Goal: Transaction & Acquisition: Download file/media

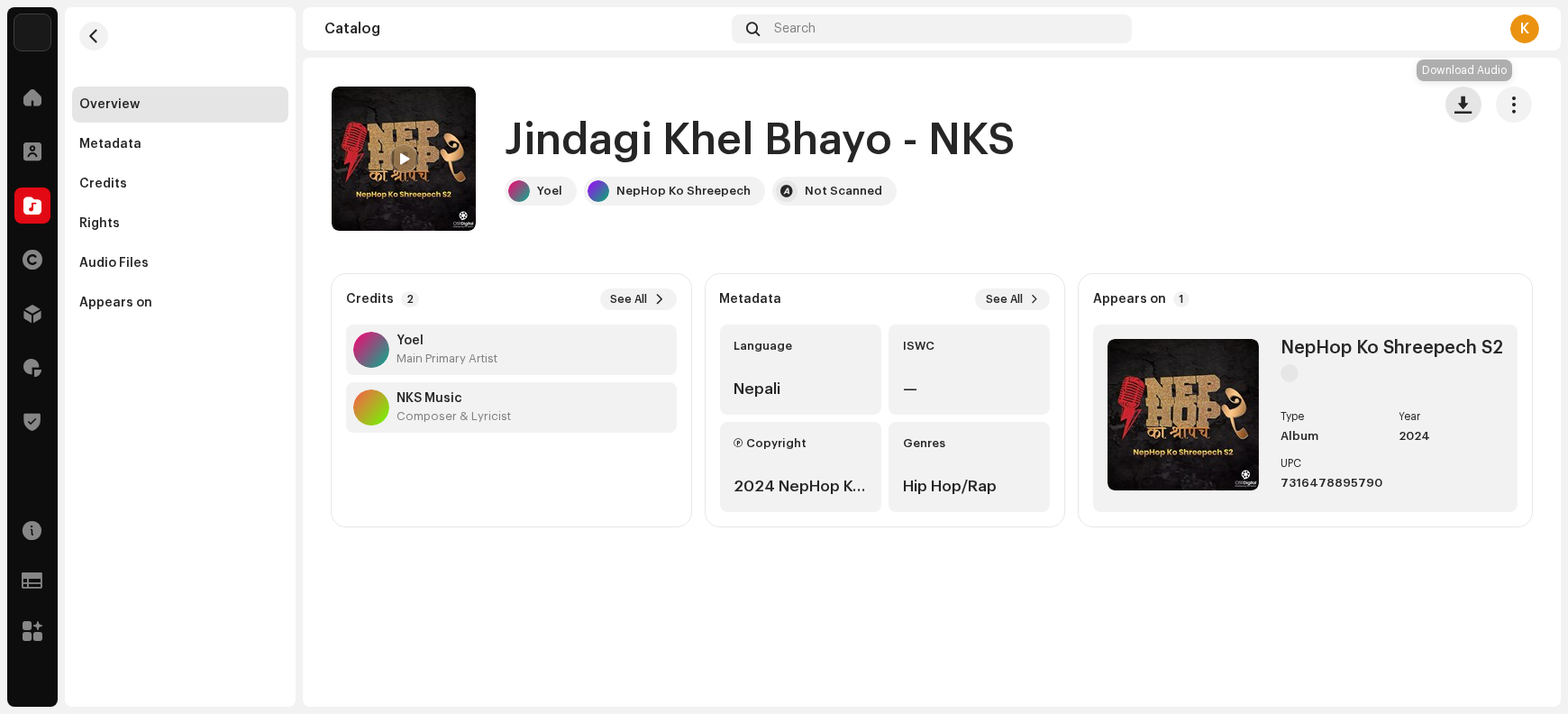
click at [1253, 119] on button "button" at bounding box center [1464, 105] width 36 height 36
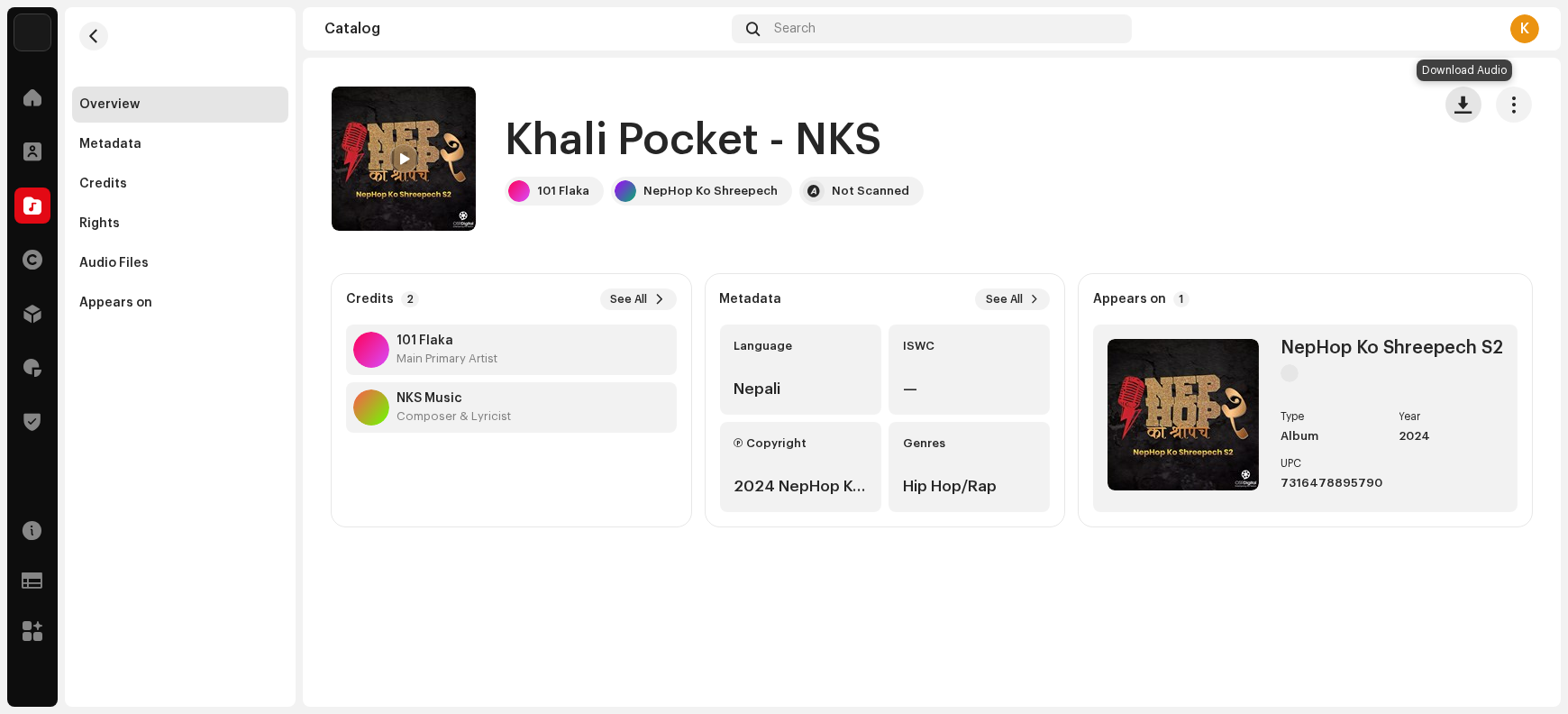
click at [1253, 113] on button "button" at bounding box center [1464, 105] width 36 height 36
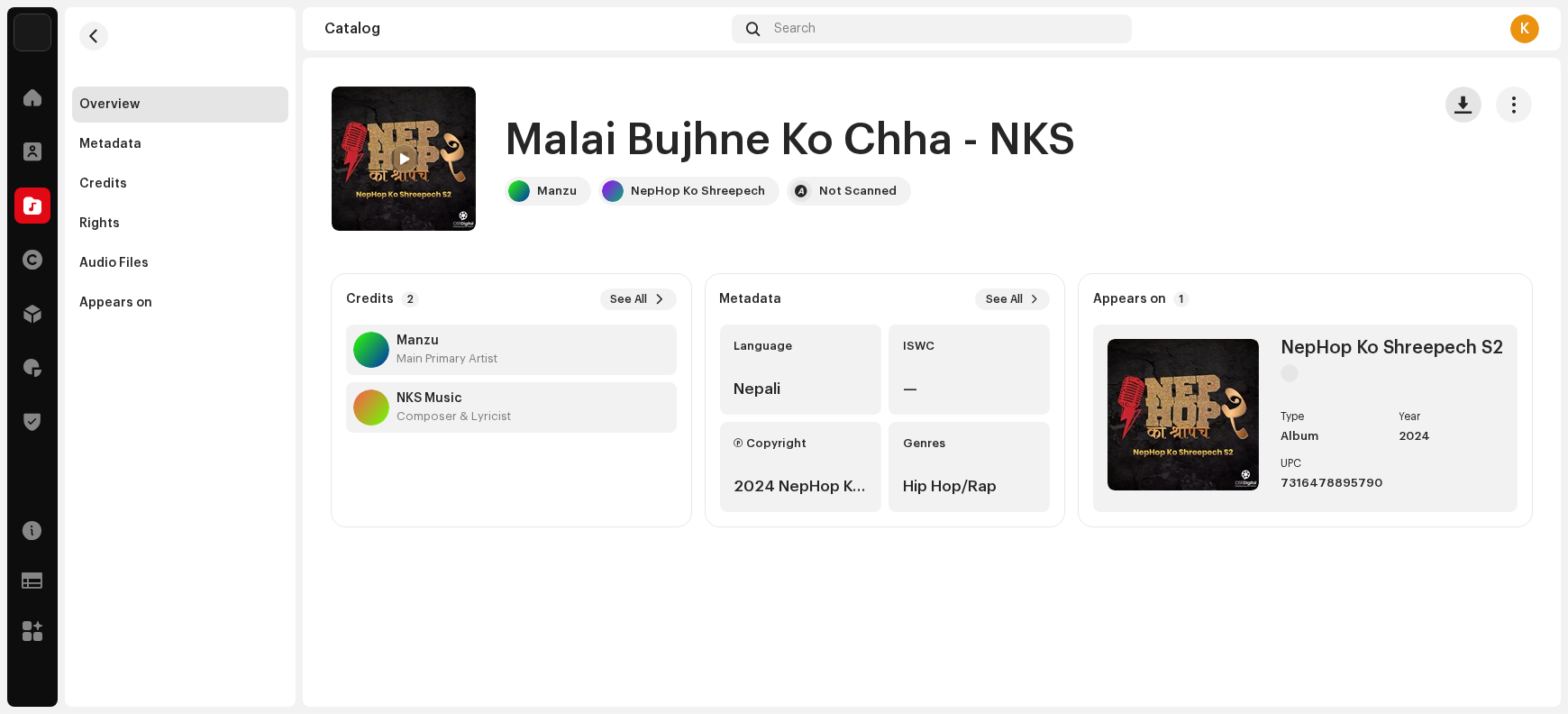
drag, startPoint x: 1465, startPoint y: 115, endPoint x: 1456, endPoint y: 120, distance: 10.3
click at [1253, 114] on button "button" at bounding box center [1464, 105] width 36 height 36
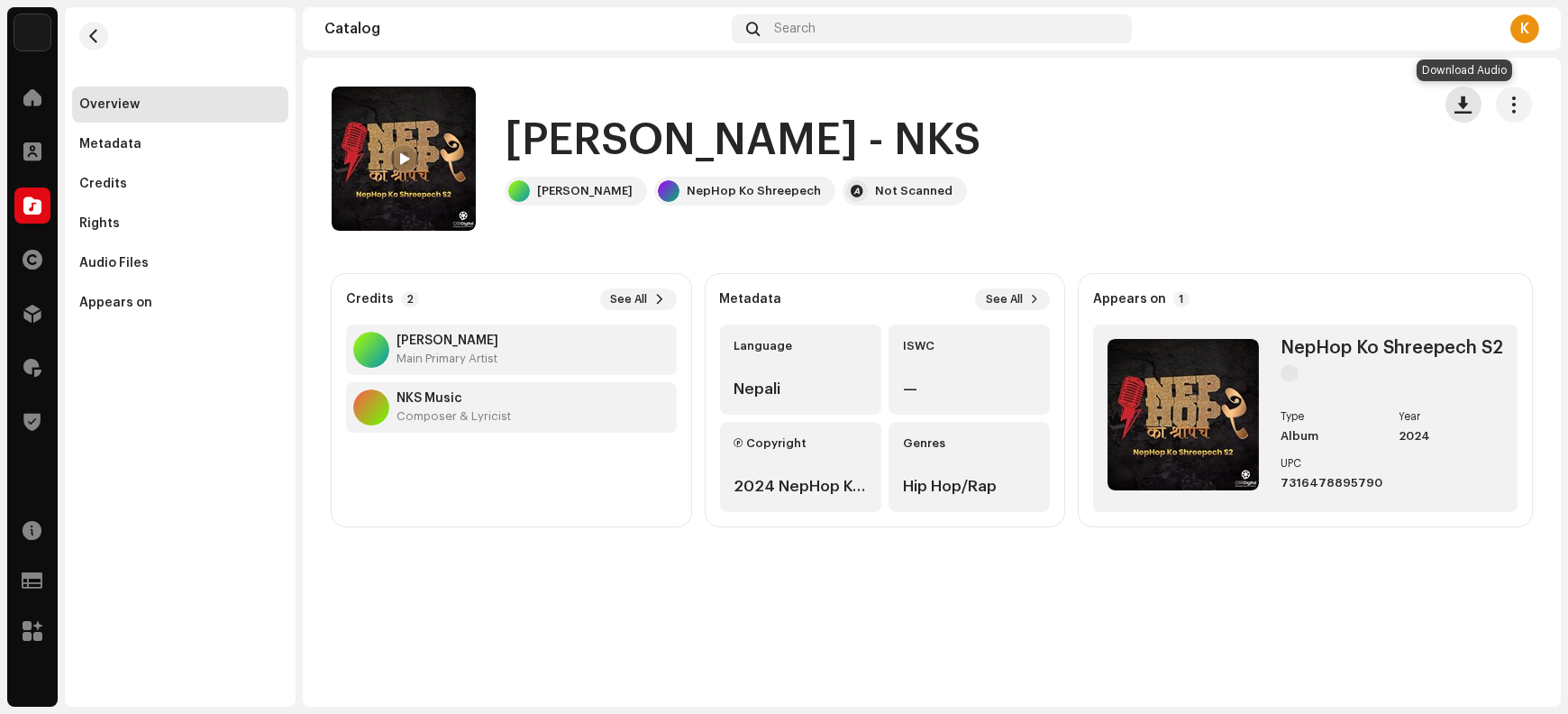
click at [1253, 113] on button "button" at bounding box center [1464, 105] width 36 height 36
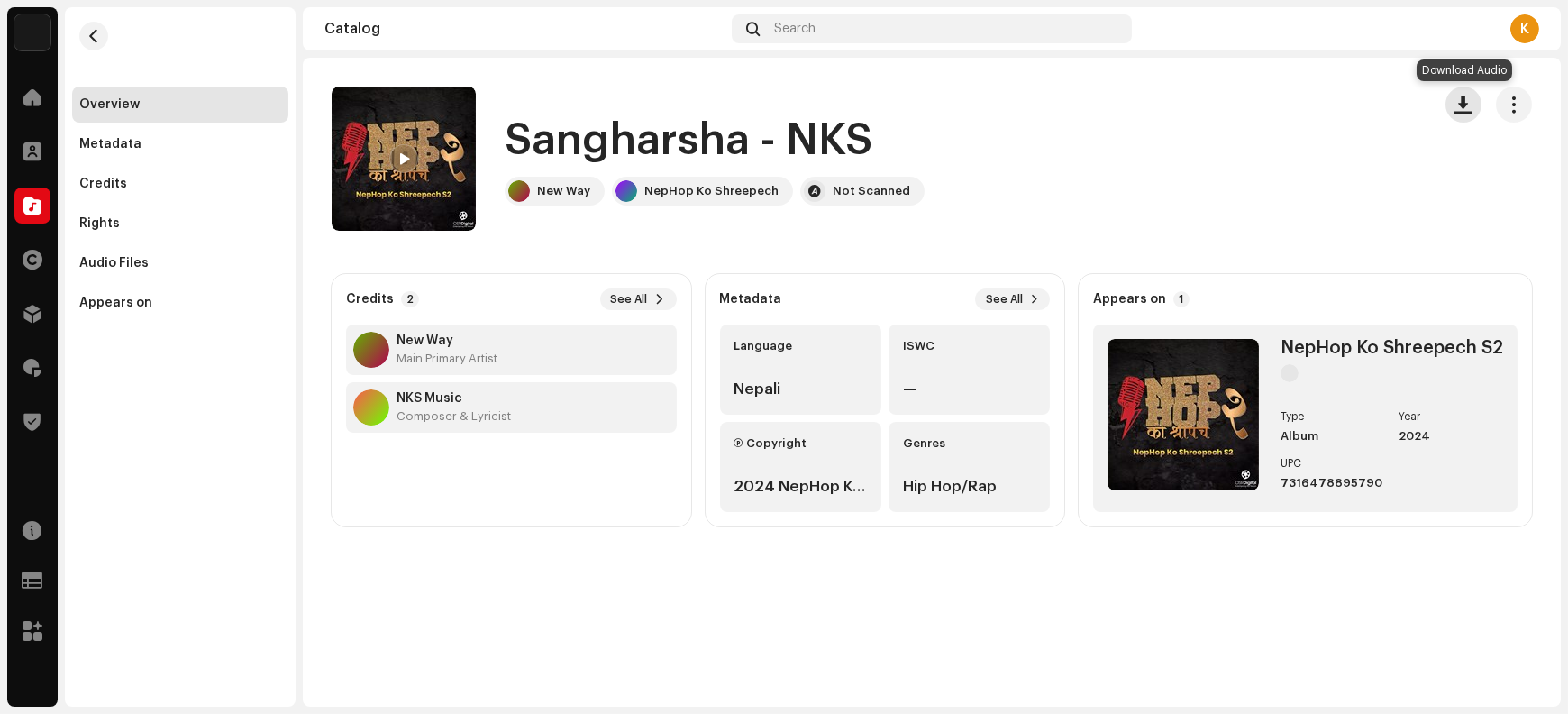
click at [1253, 111] on span "button" at bounding box center [1464, 105] width 17 height 15
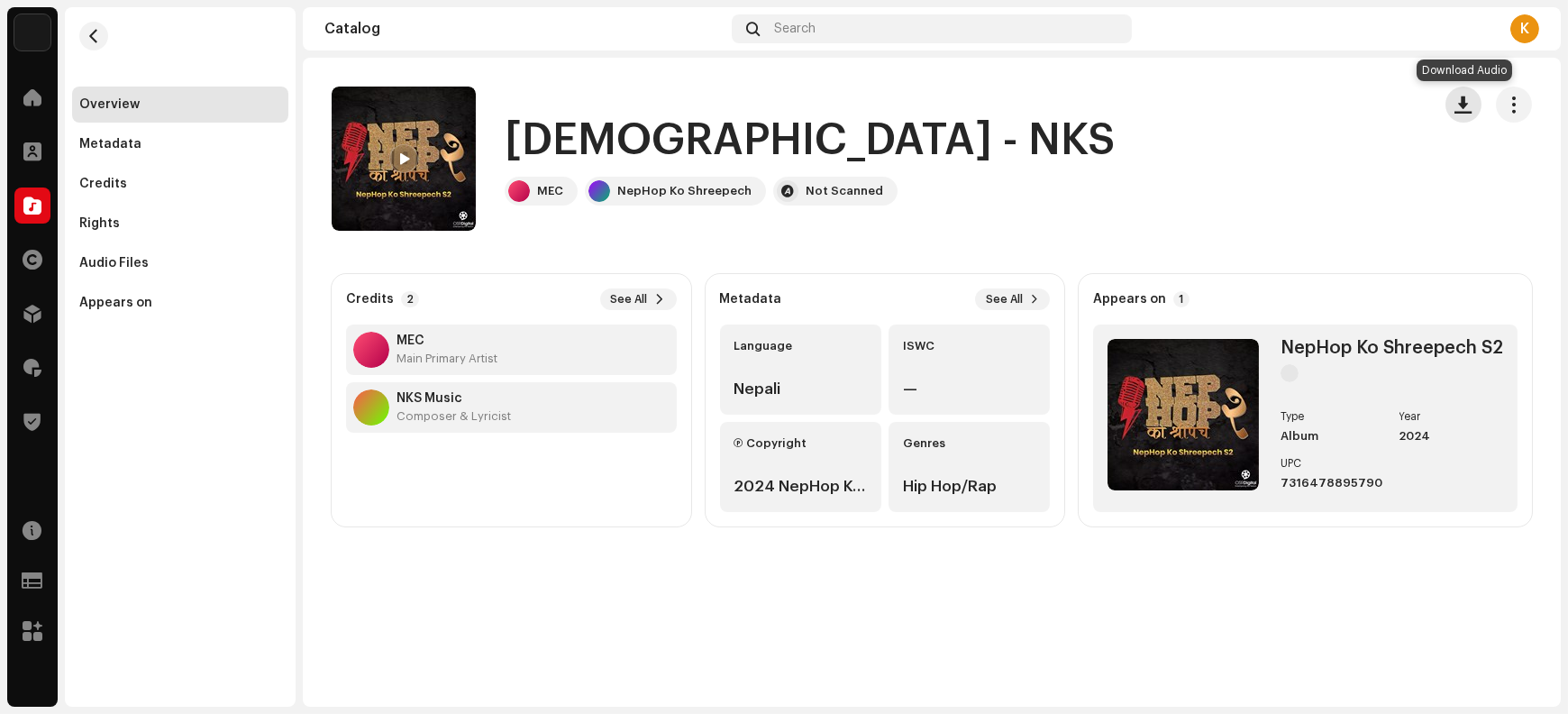
click at [1253, 113] on button "button" at bounding box center [1464, 105] width 36 height 36
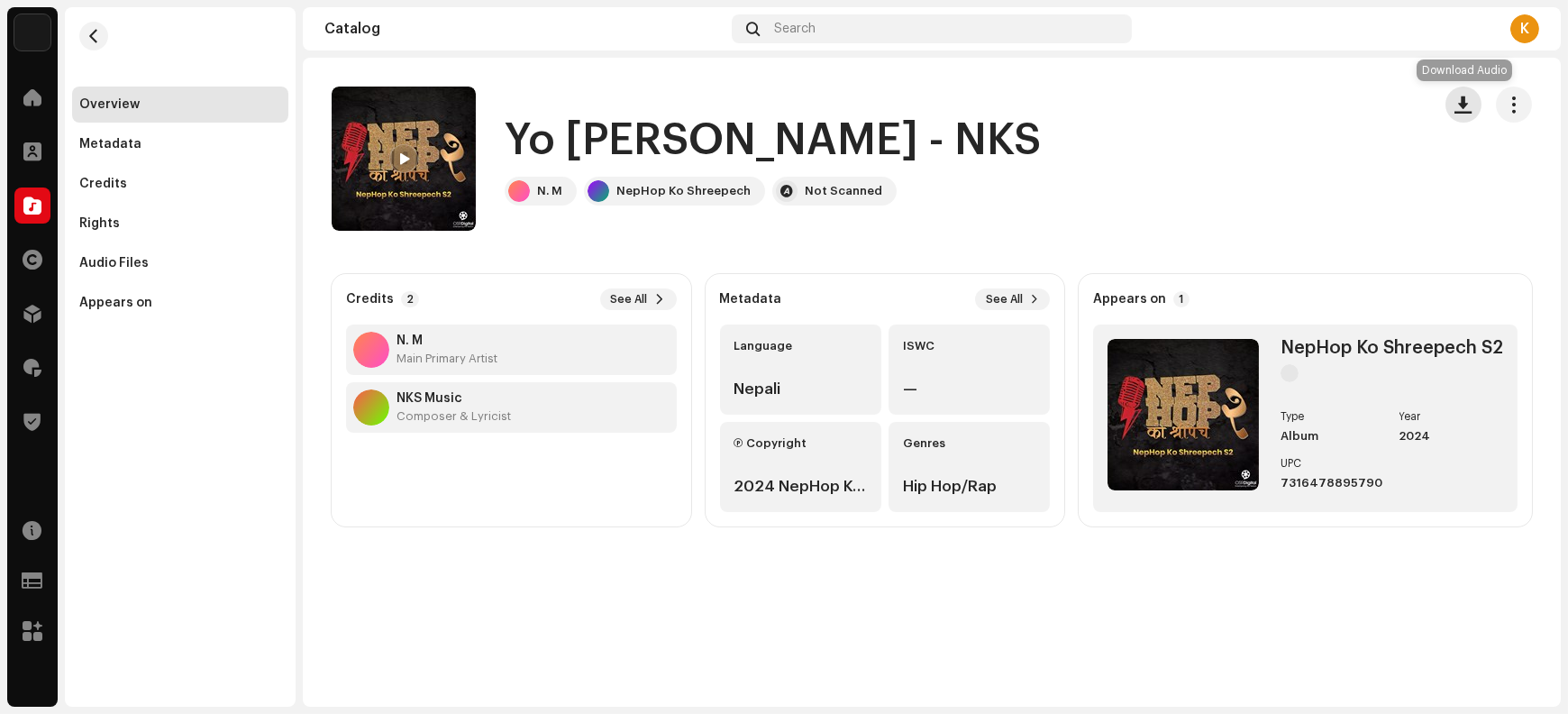
click at [1253, 113] on button "button" at bounding box center [1464, 105] width 36 height 36
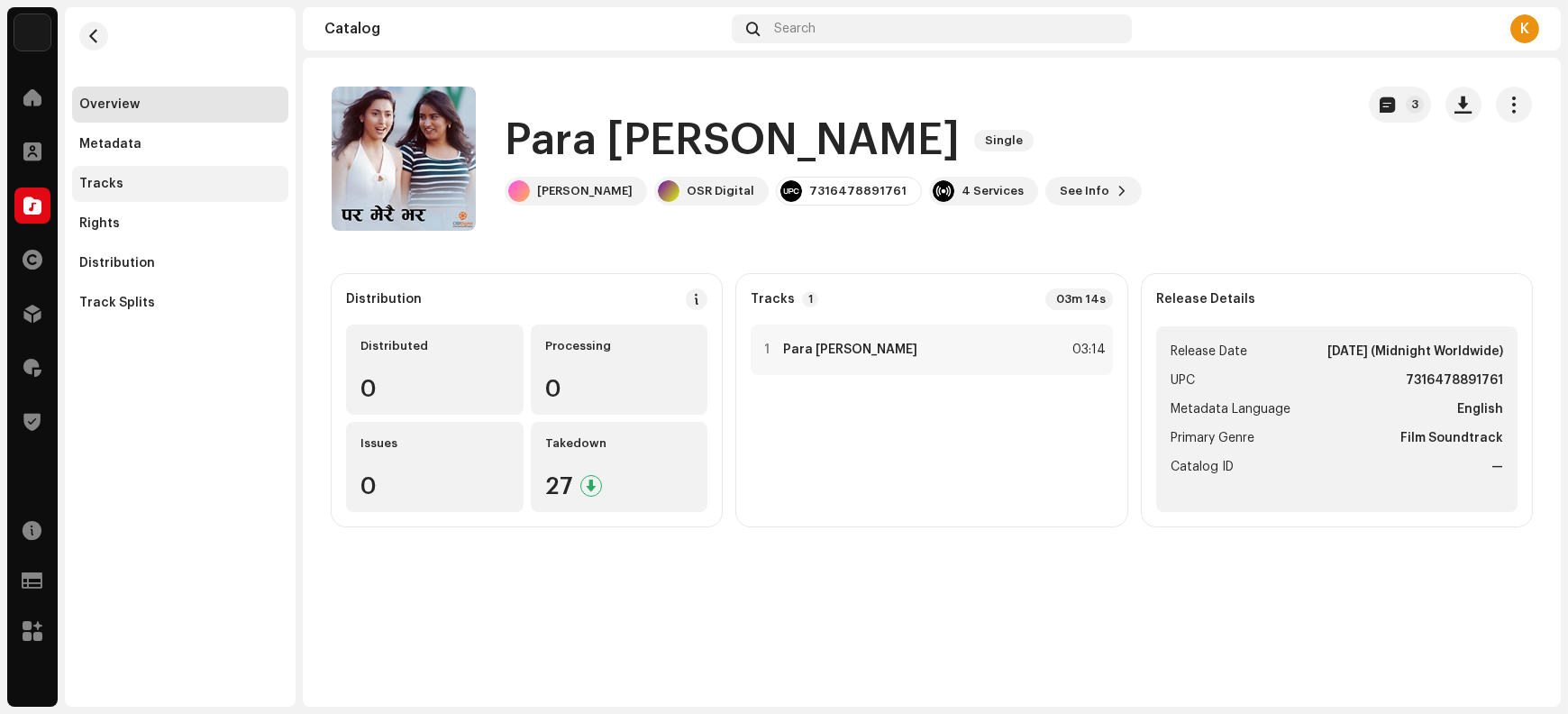
click at [110, 187] on div "Tracks" at bounding box center [101, 184] width 44 height 15
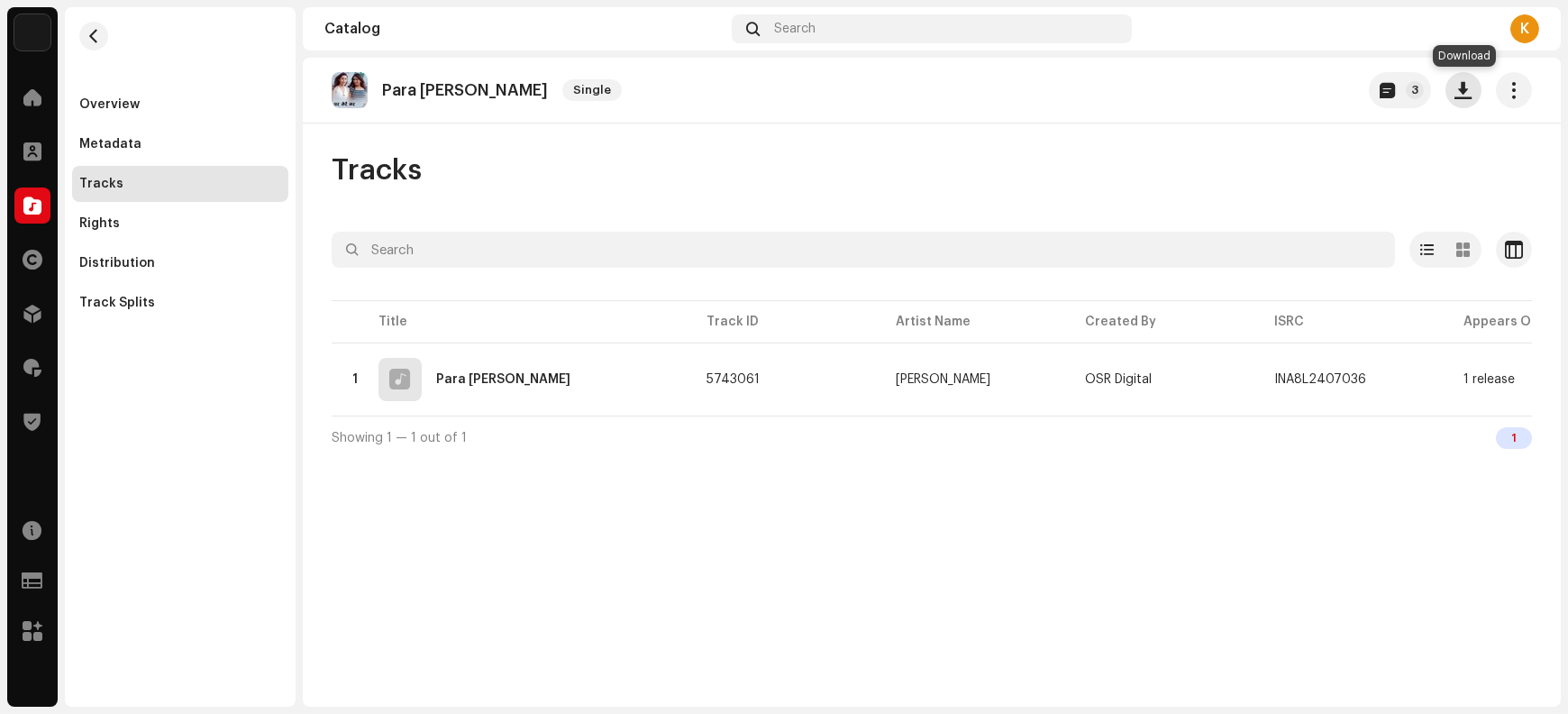
click at [1457, 97] on span "button" at bounding box center [1464, 90] width 17 height 15
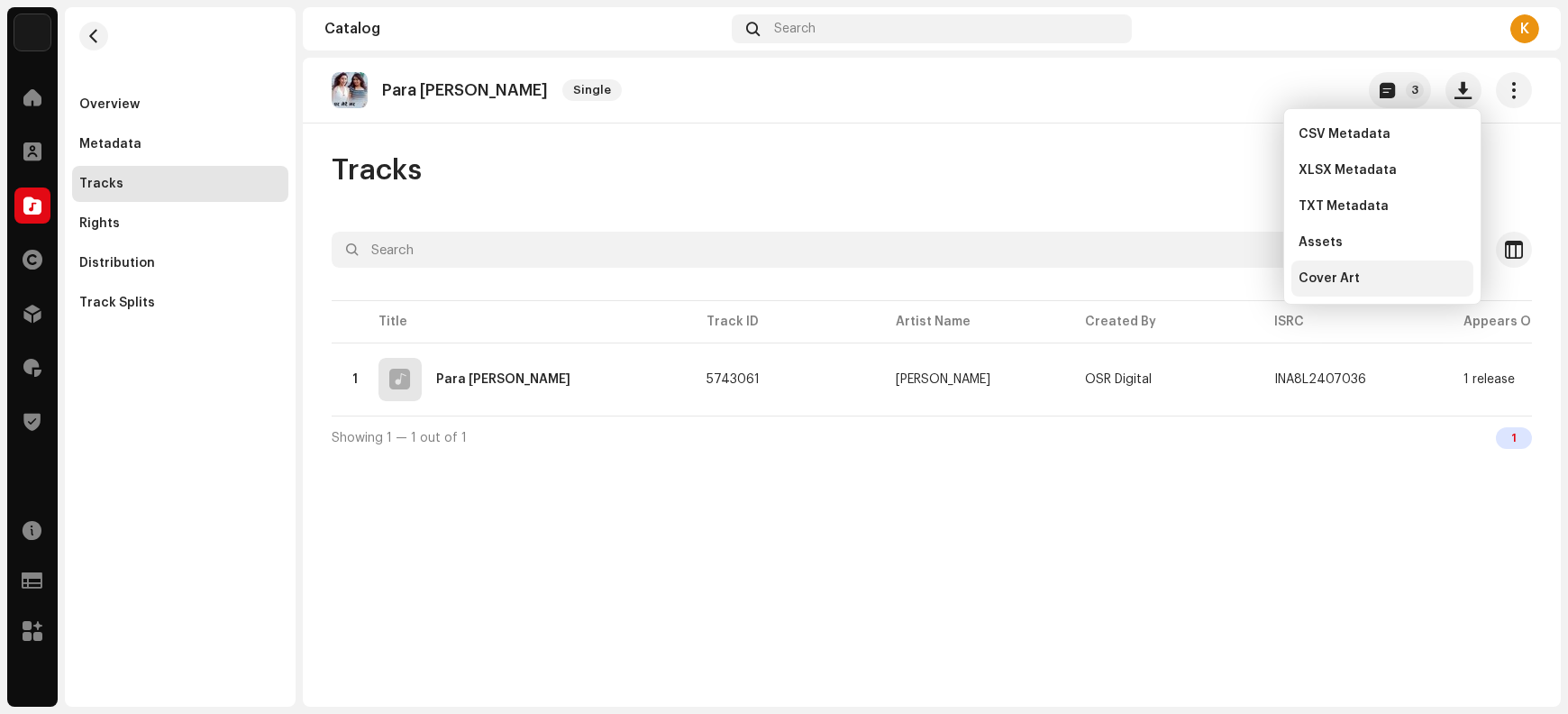
click at [1366, 282] on div "Cover Art" at bounding box center [1383, 278] width 168 height 15
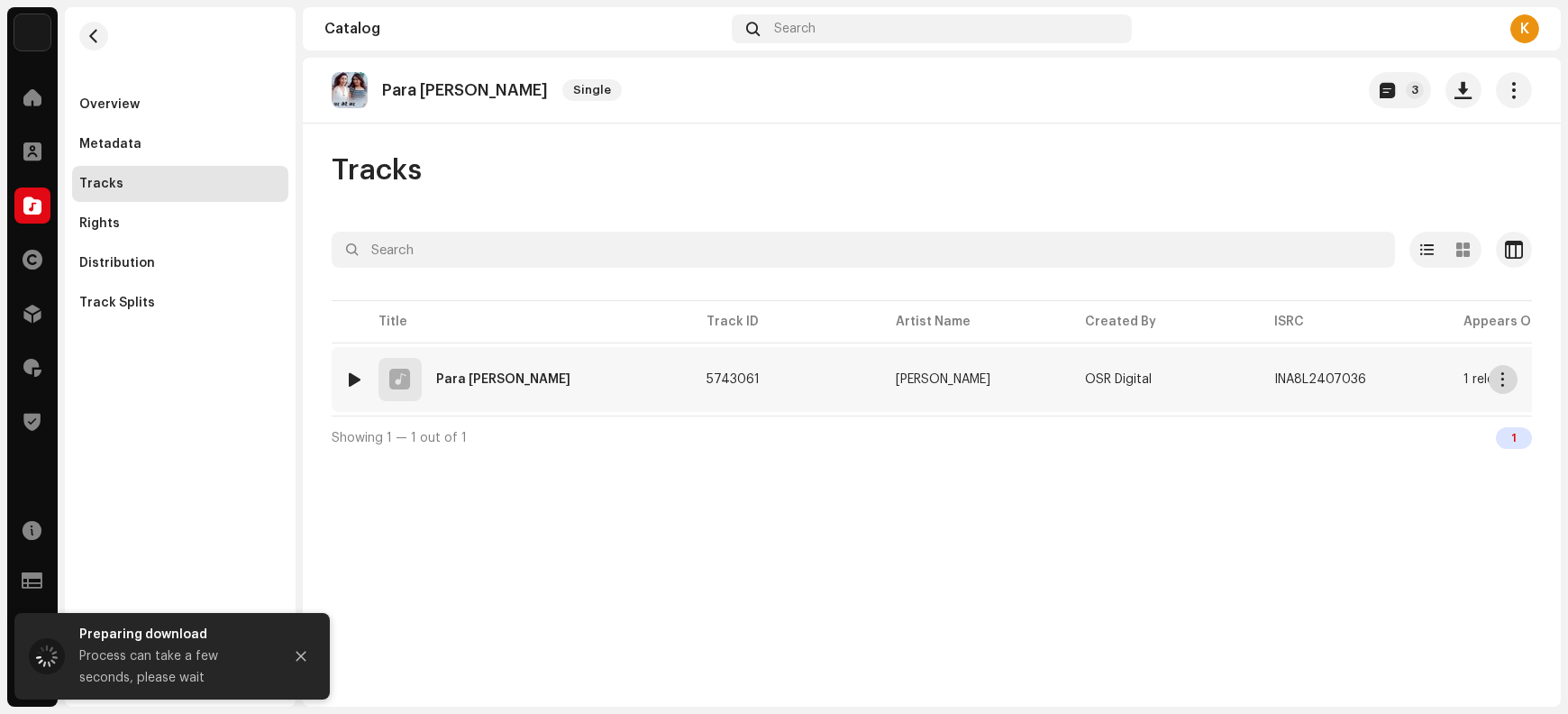
click at [1505, 385] on span "button" at bounding box center [1503, 379] width 14 height 15
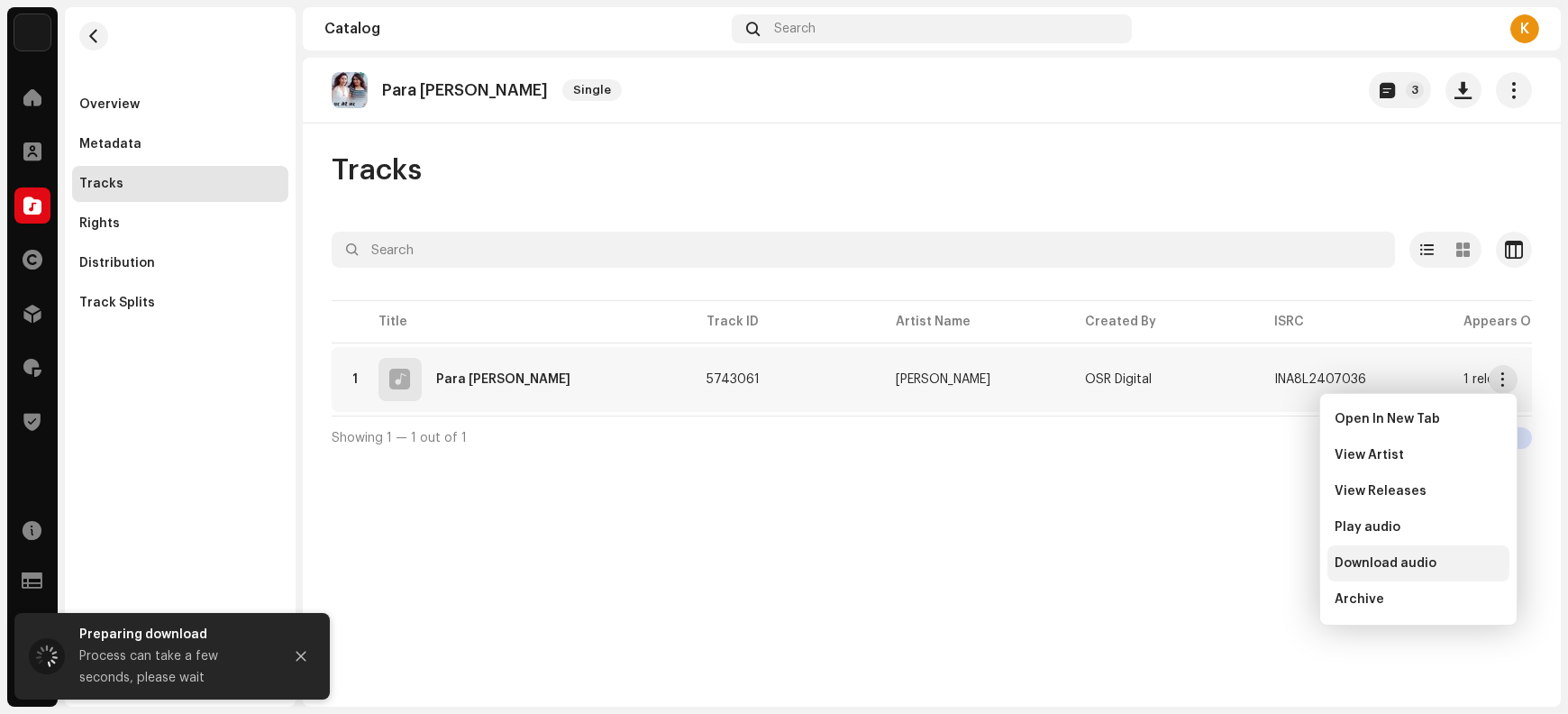
click at [1428, 562] on span "Download audio" at bounding box center [1386, 564] width 102 height 15
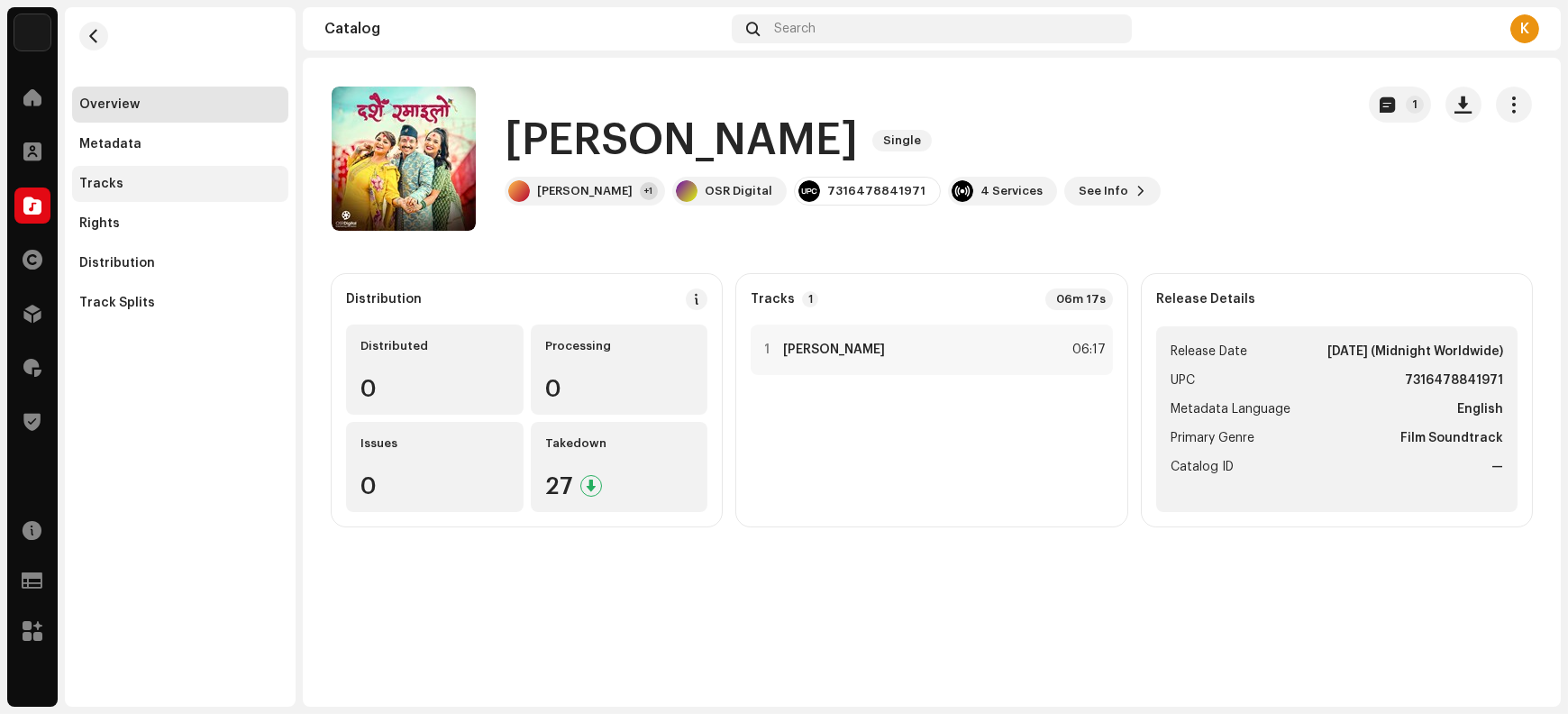
click at [177, 182] on div "Tracks" at bounding box center [180, 184] width 202 height 15
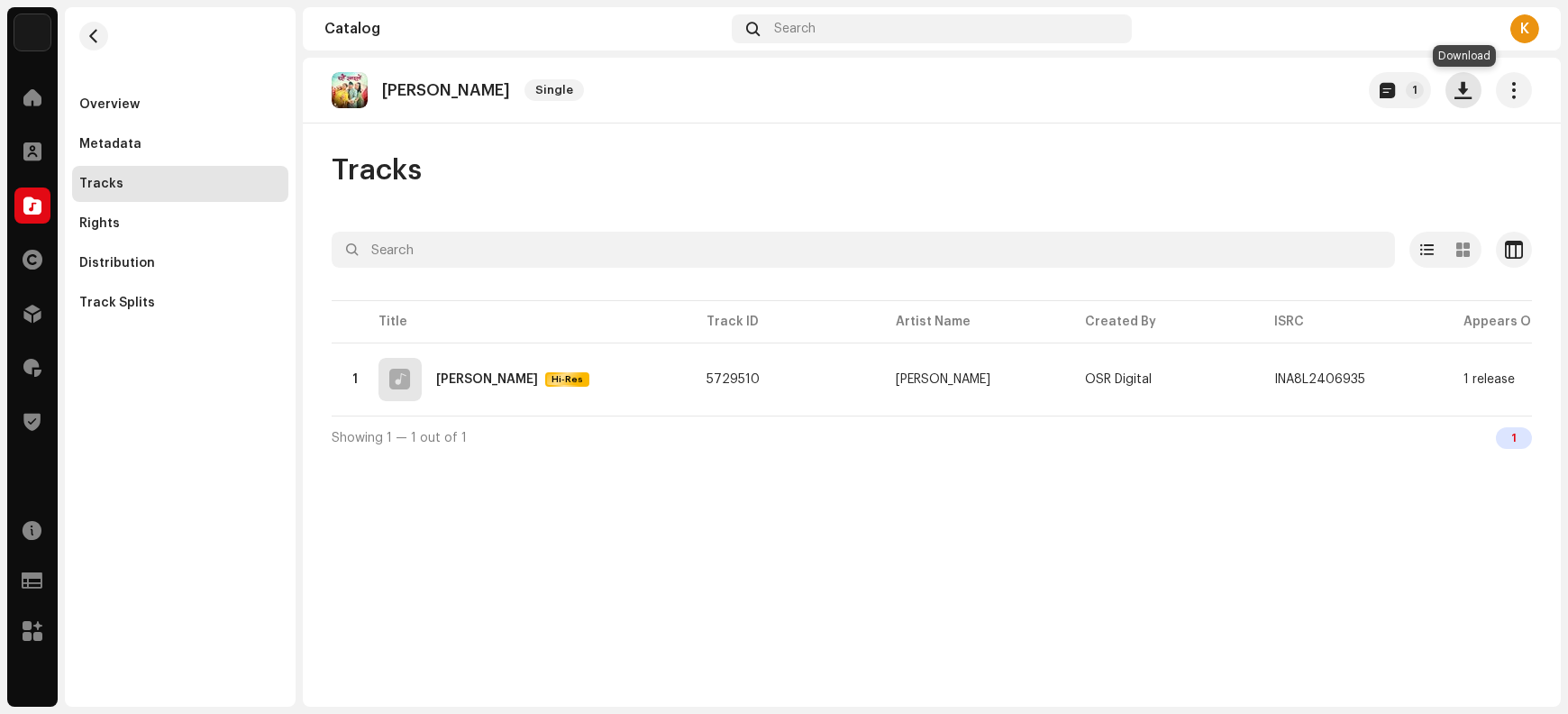
click at [1465, 97] on span "button" at bounding box center [1464, 90] width 17 height 15
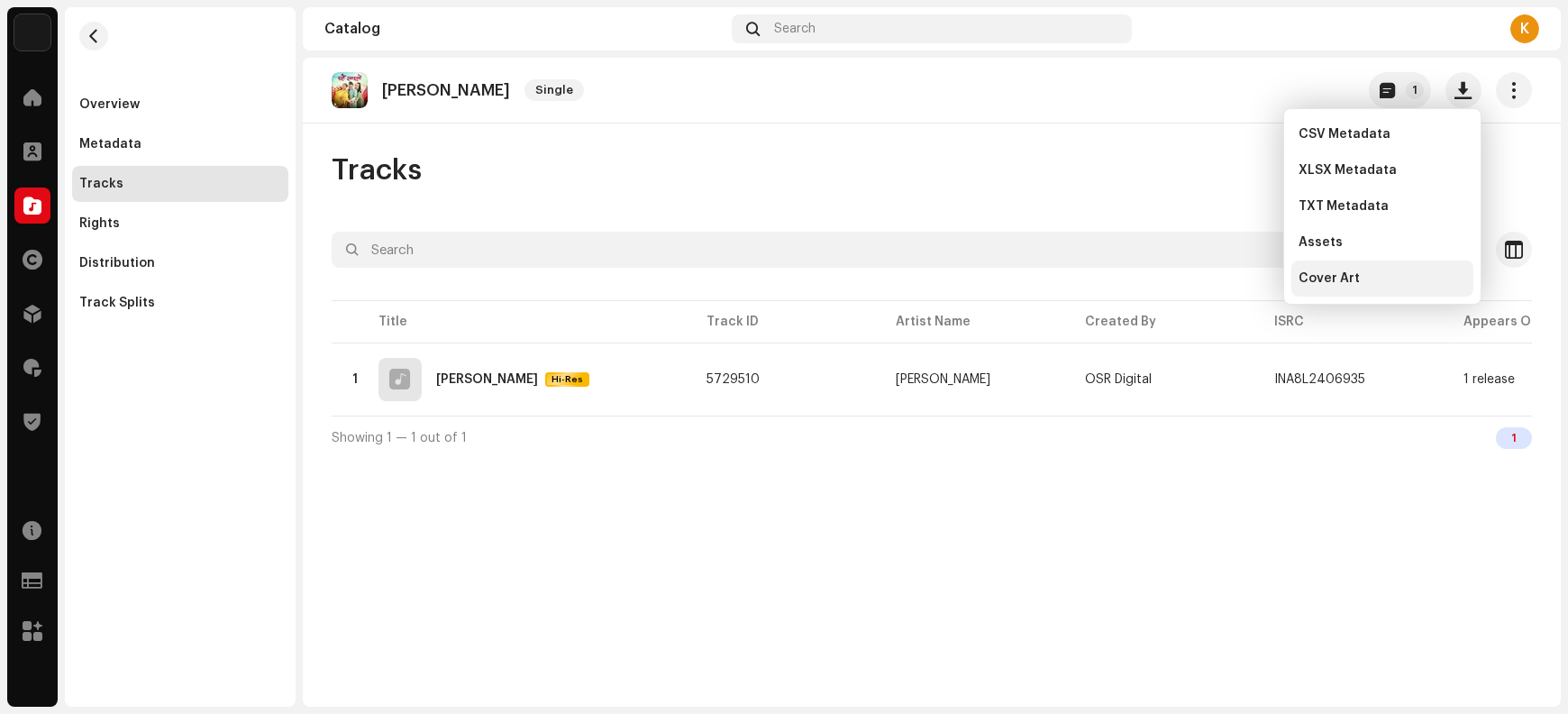
click at [1380, 281] on div "Cover Art" at bounding box center [1383, 278] width 168 height 15
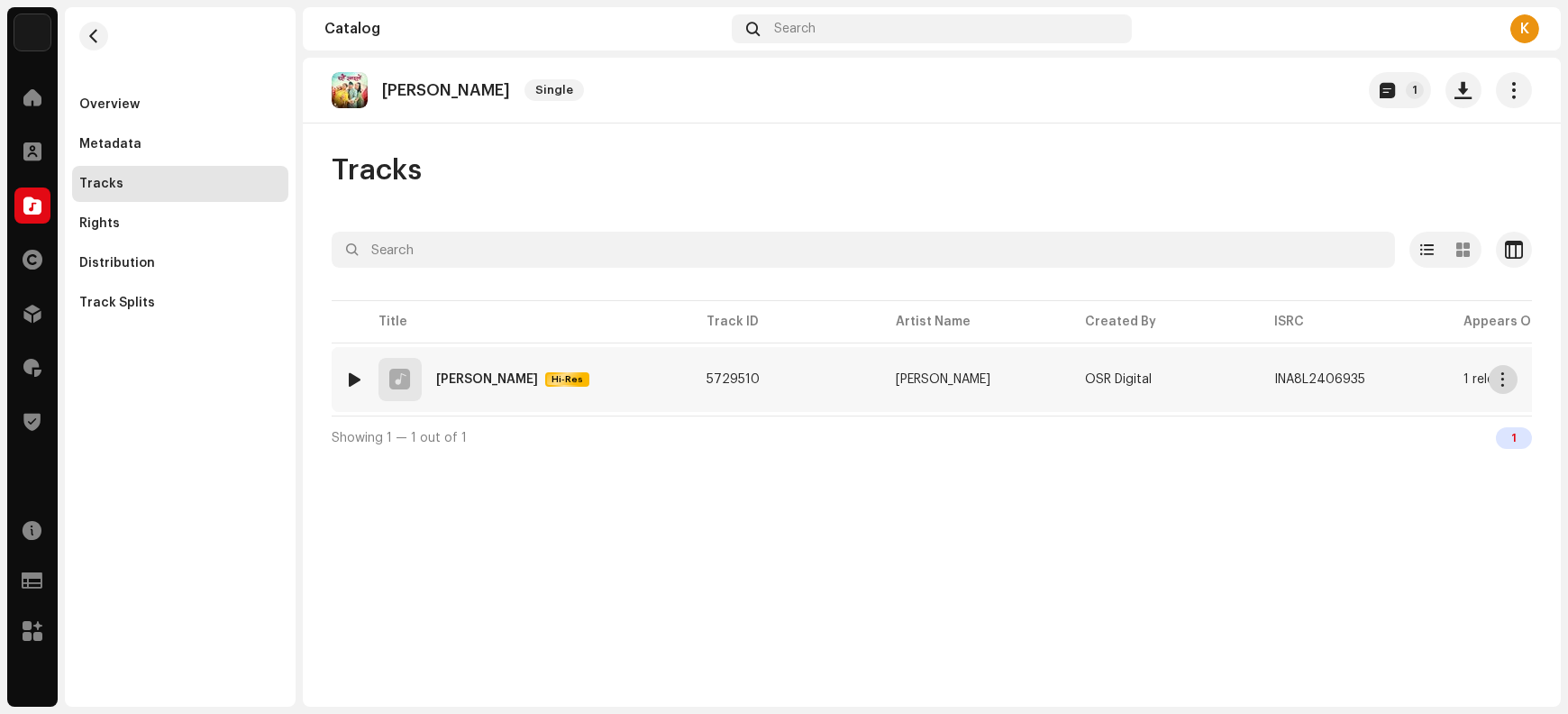
click at [1503, 379] on span "button" at bounding box center [1503, 379] width 14 height 15
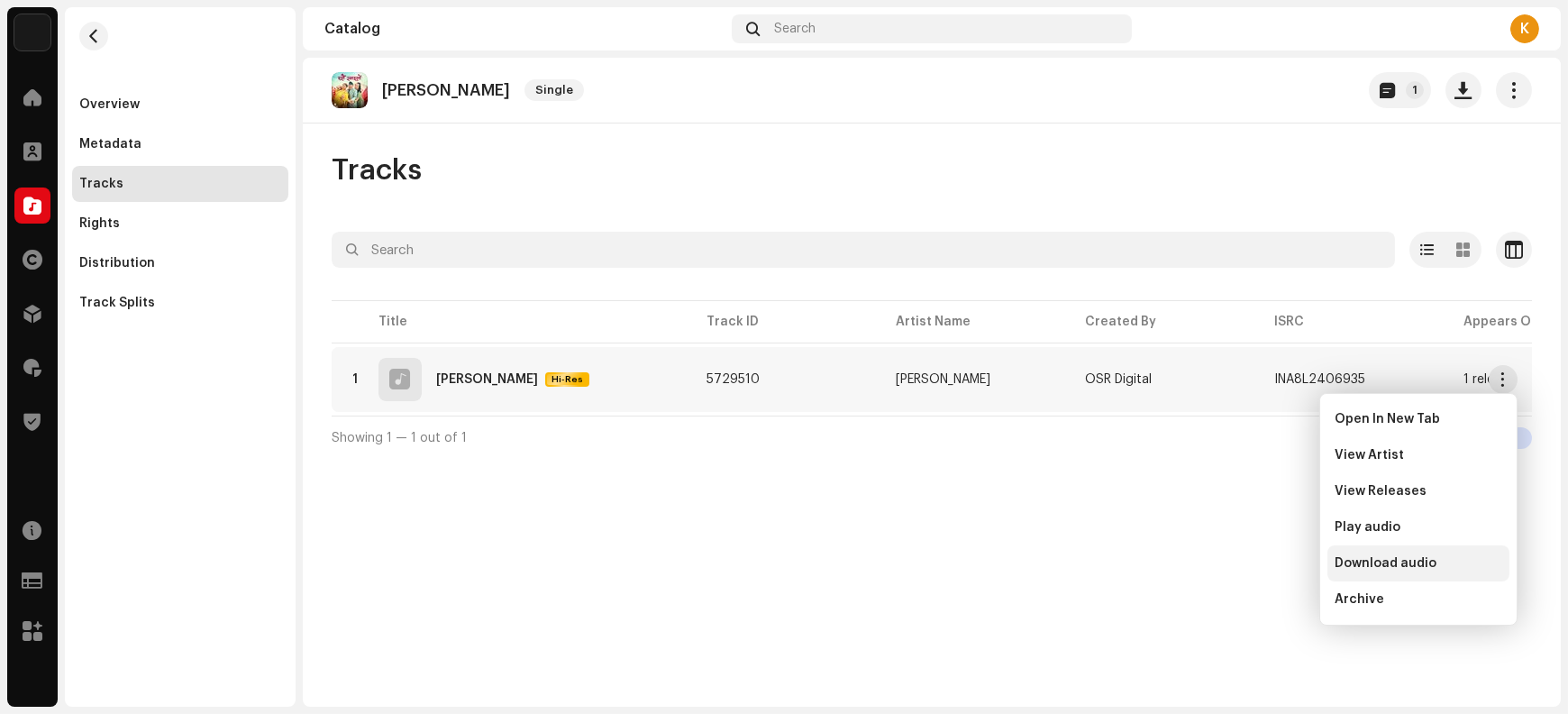
click at [1428, 567] on span "Download audio" at bounding box center [1386, 564] width 102 height 15
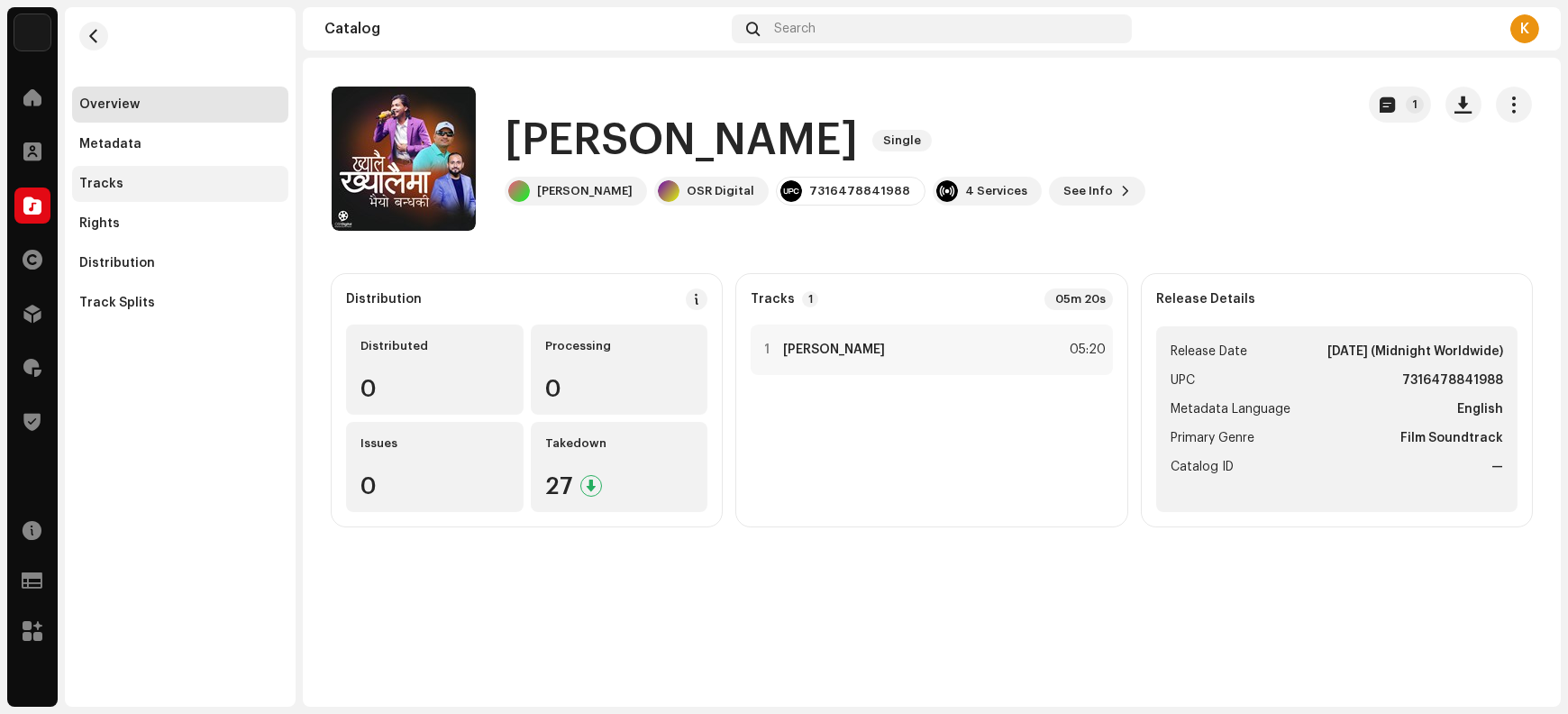
click at [134, 189] on div "Tracks" at bounding box center [180, 184] width 202 height 15
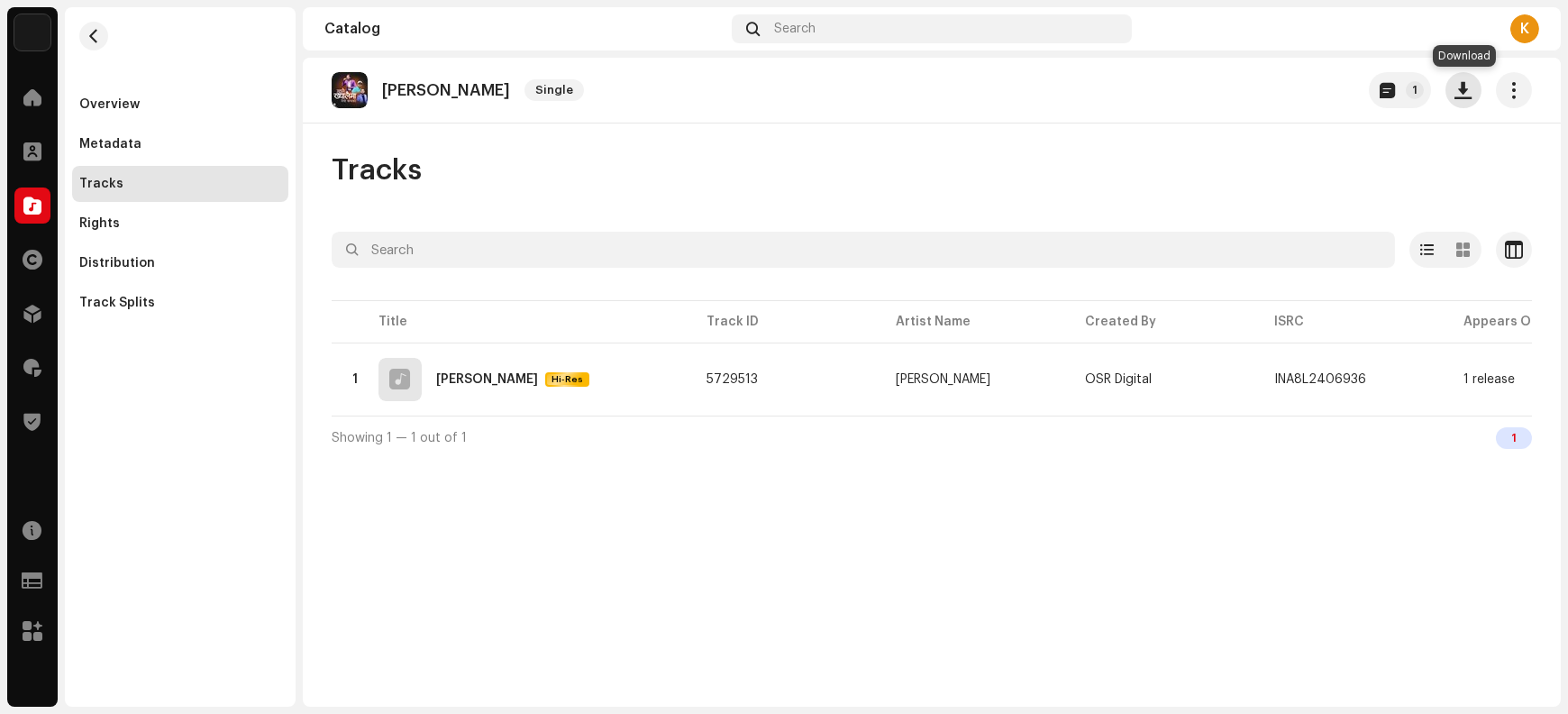
click at [1460, 95] on span "button" at bounding box center [1464, 90] width 17 height 15
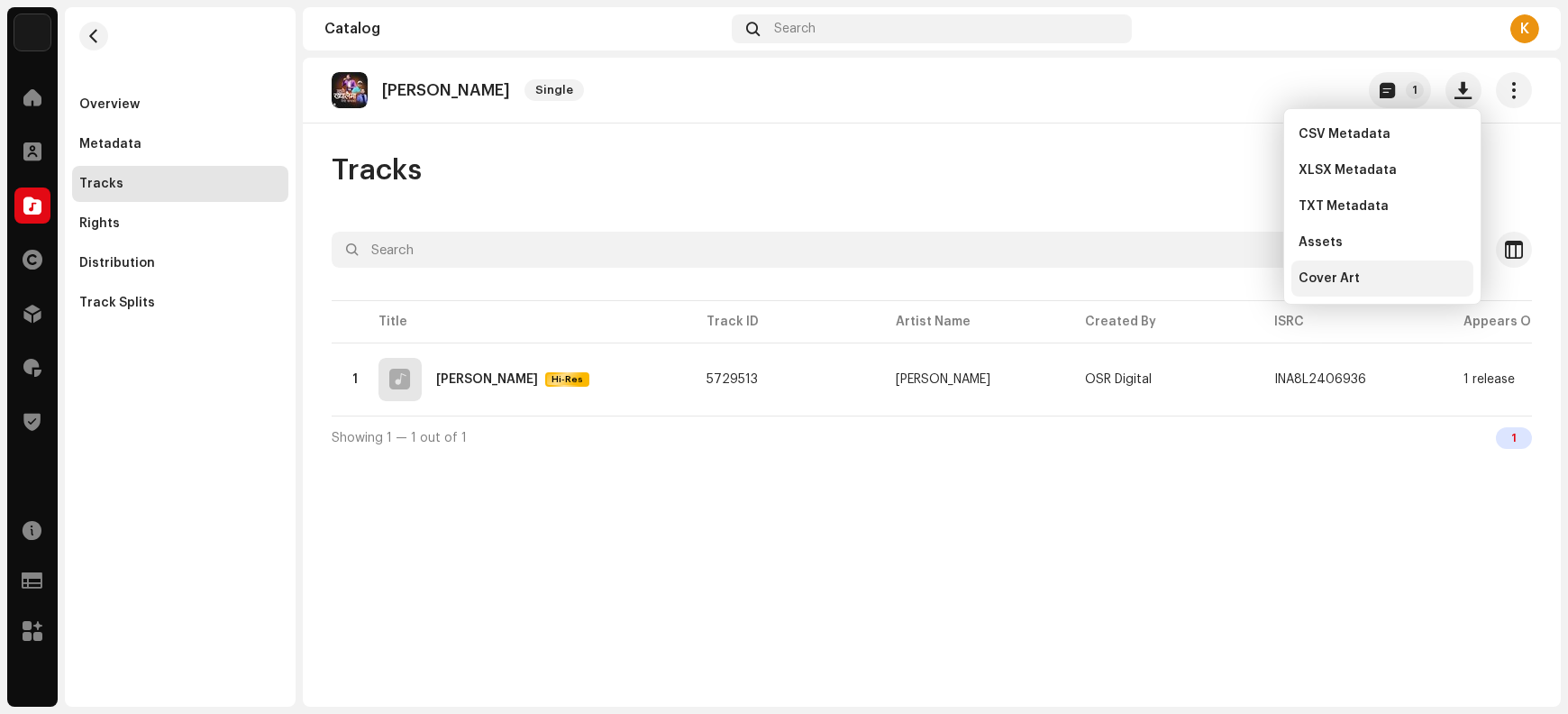
click at [1375, 275] on div "Cover Art" at bounding box center [1383, 278] width 168 height 15
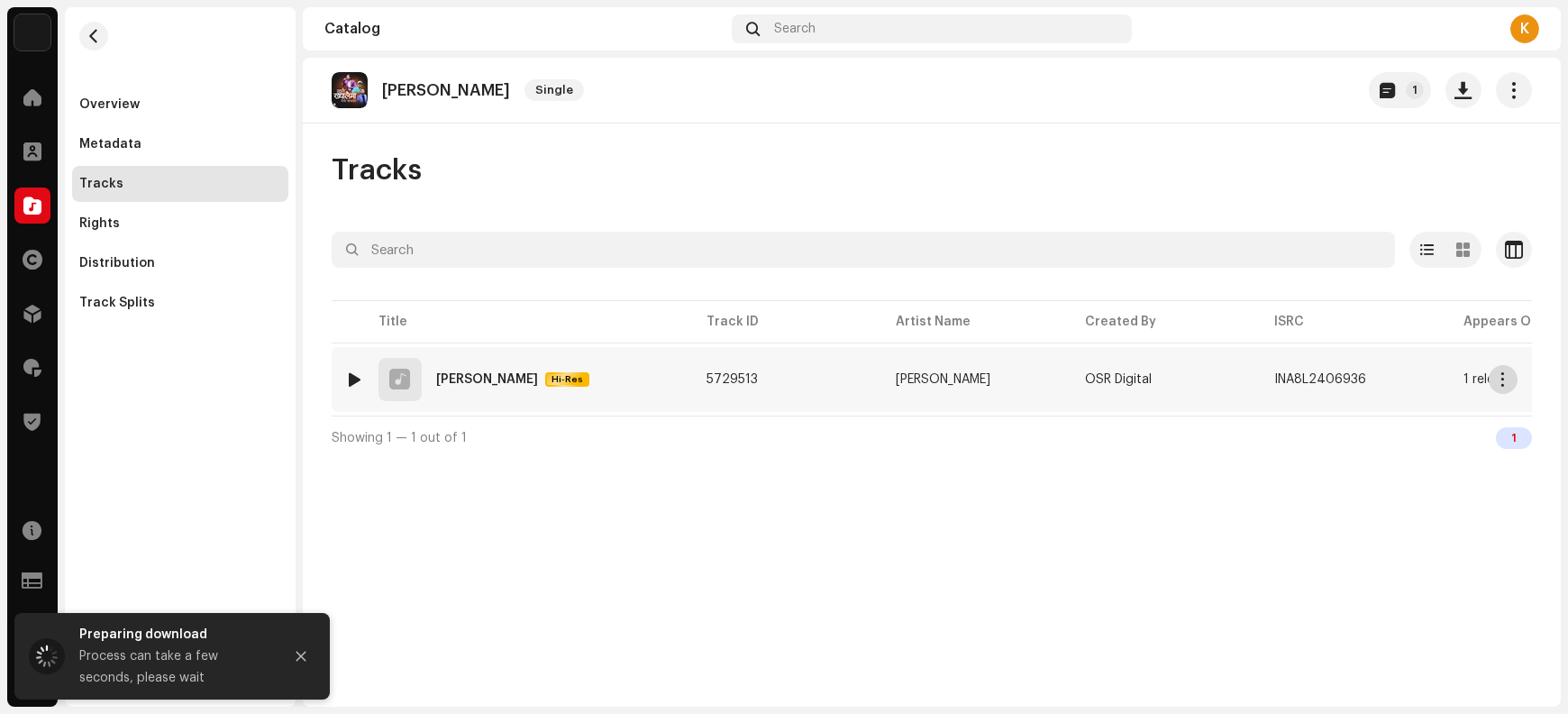
click at [1504, 378] on span "button" at bounding box center [1503, 379] width 14 height 15
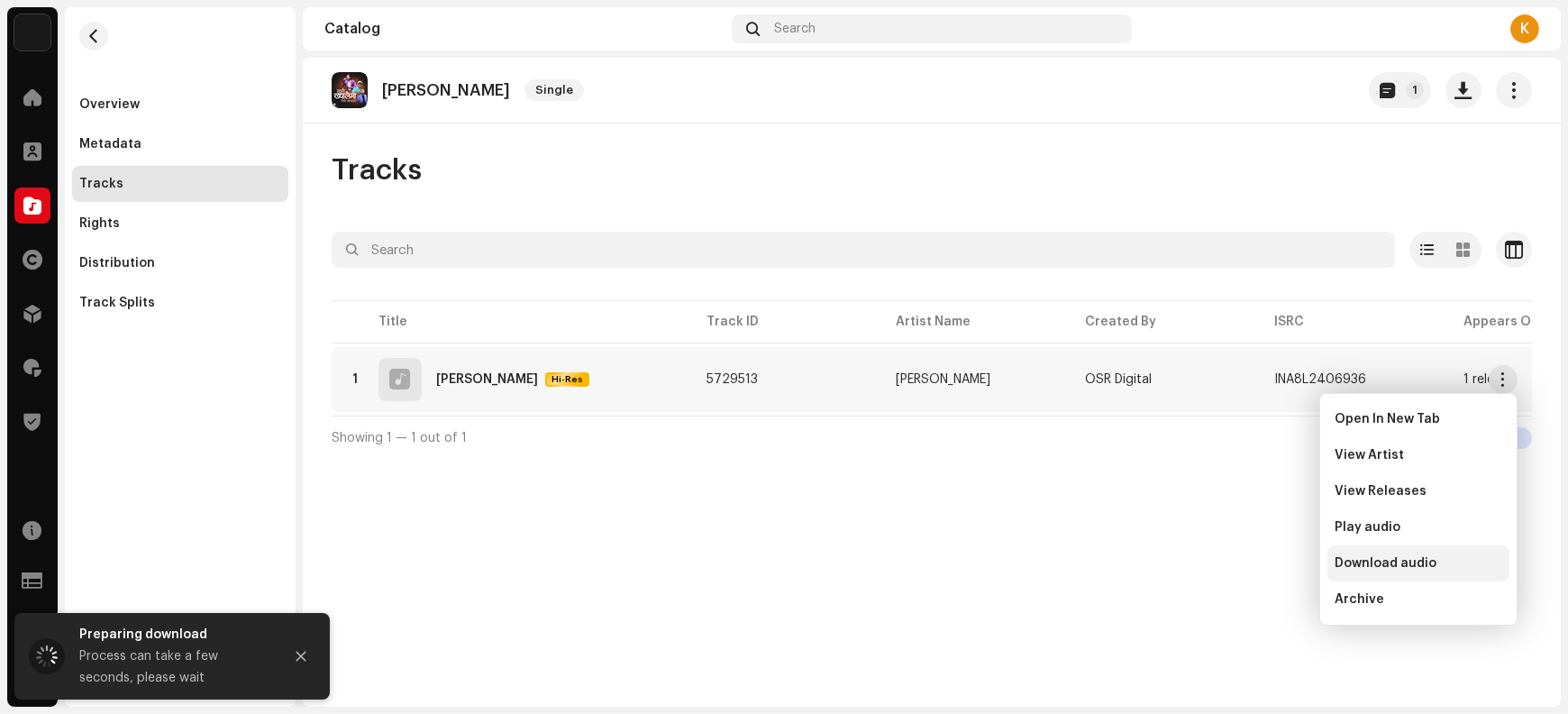
click at [1442, 566] on div "Download audio" at bounding box center [1418, 564] width 168 height 15
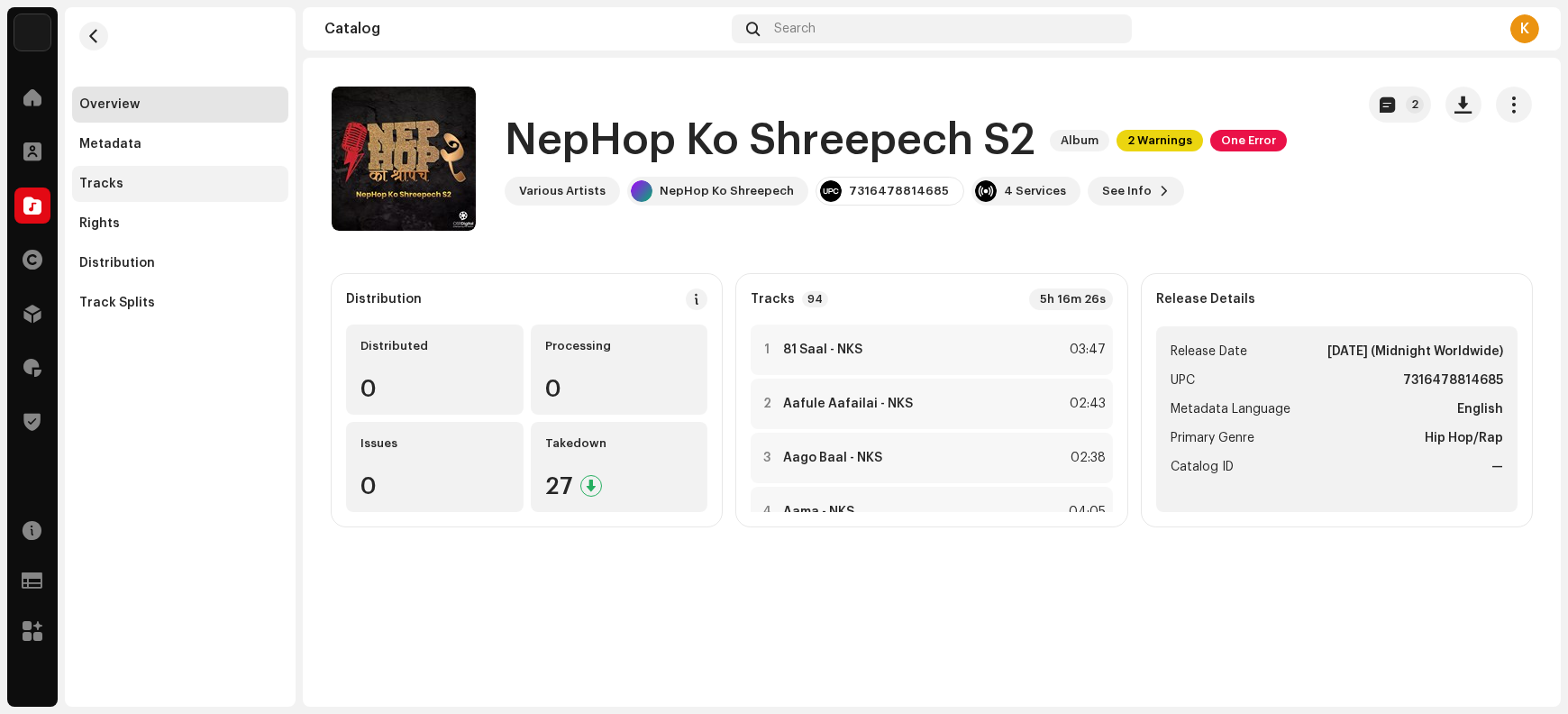
click at [131, 180] on div "Tracks" at bounding box center [180, 184] width 202 height 15
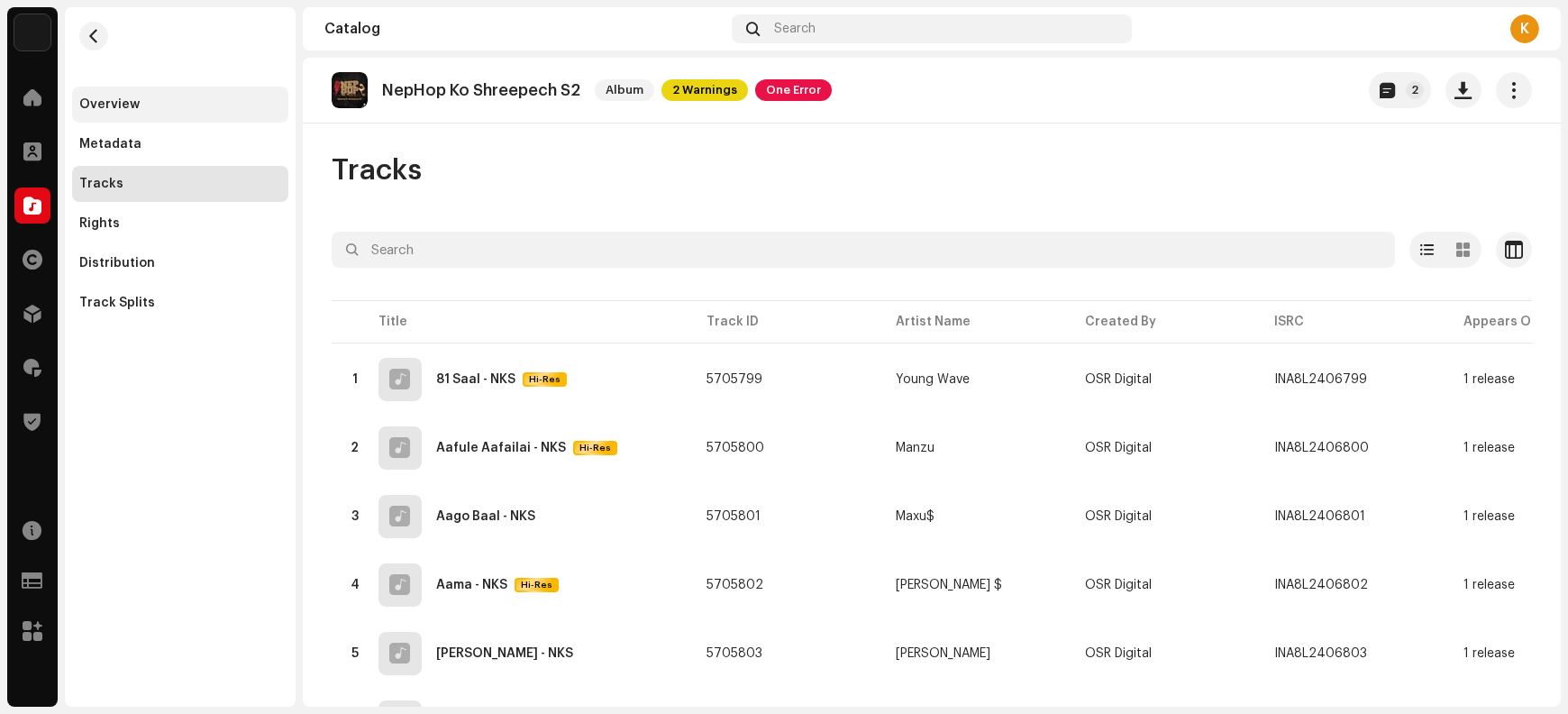
click at [173, 111] on div "Overview" at bounding box center [180, 105] width 202 height 15
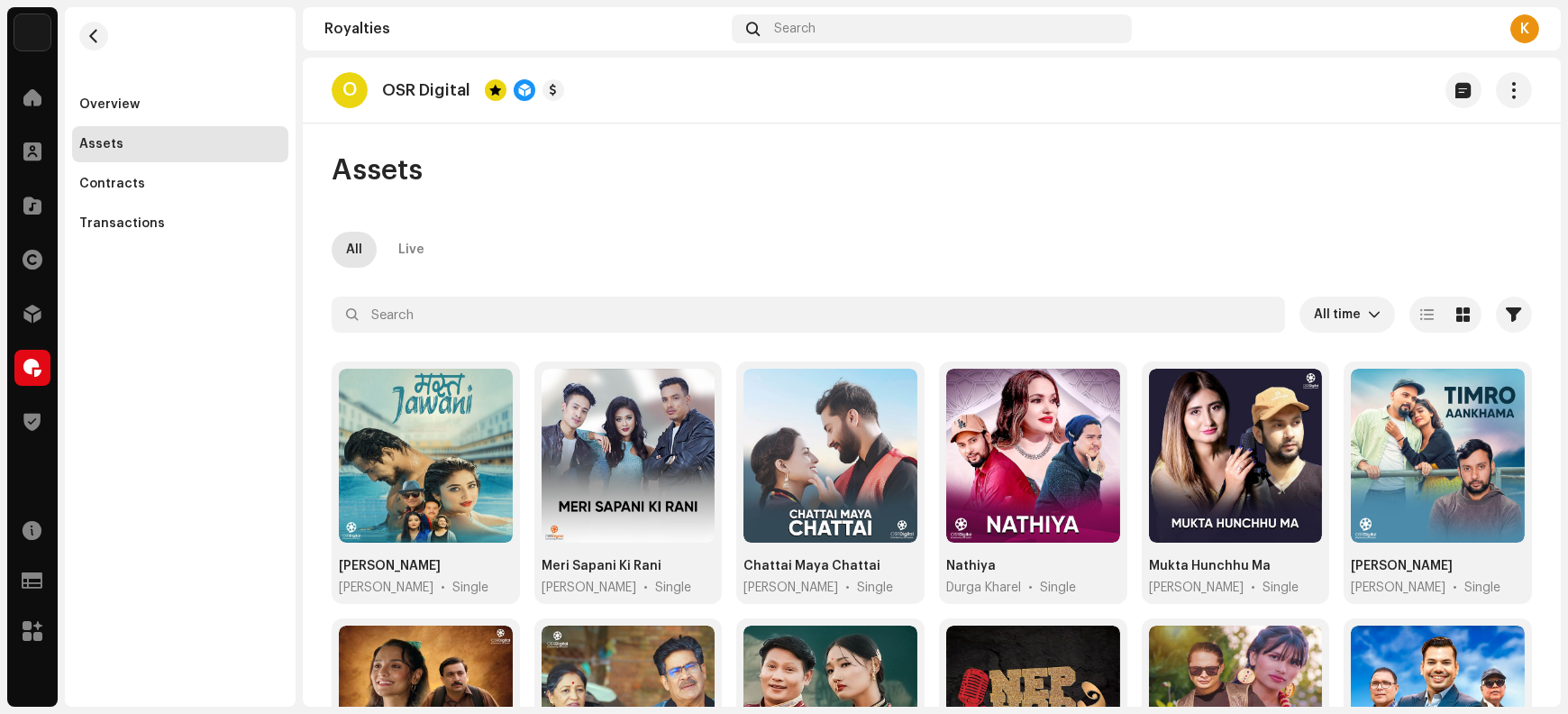
scroll to position [716, 0]
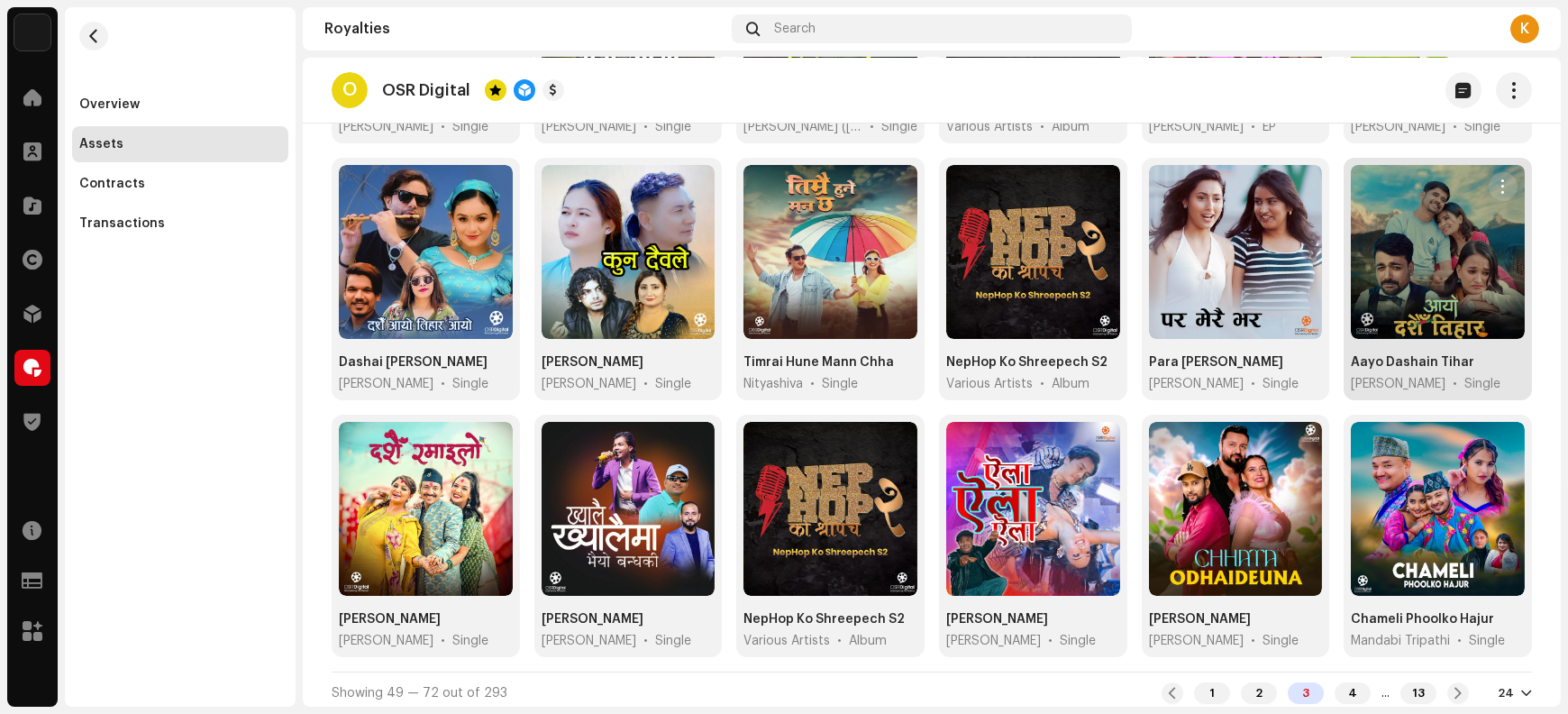
click at [1496, 188] on span "button" at bounding box center [1502, 187] width 14 height 15
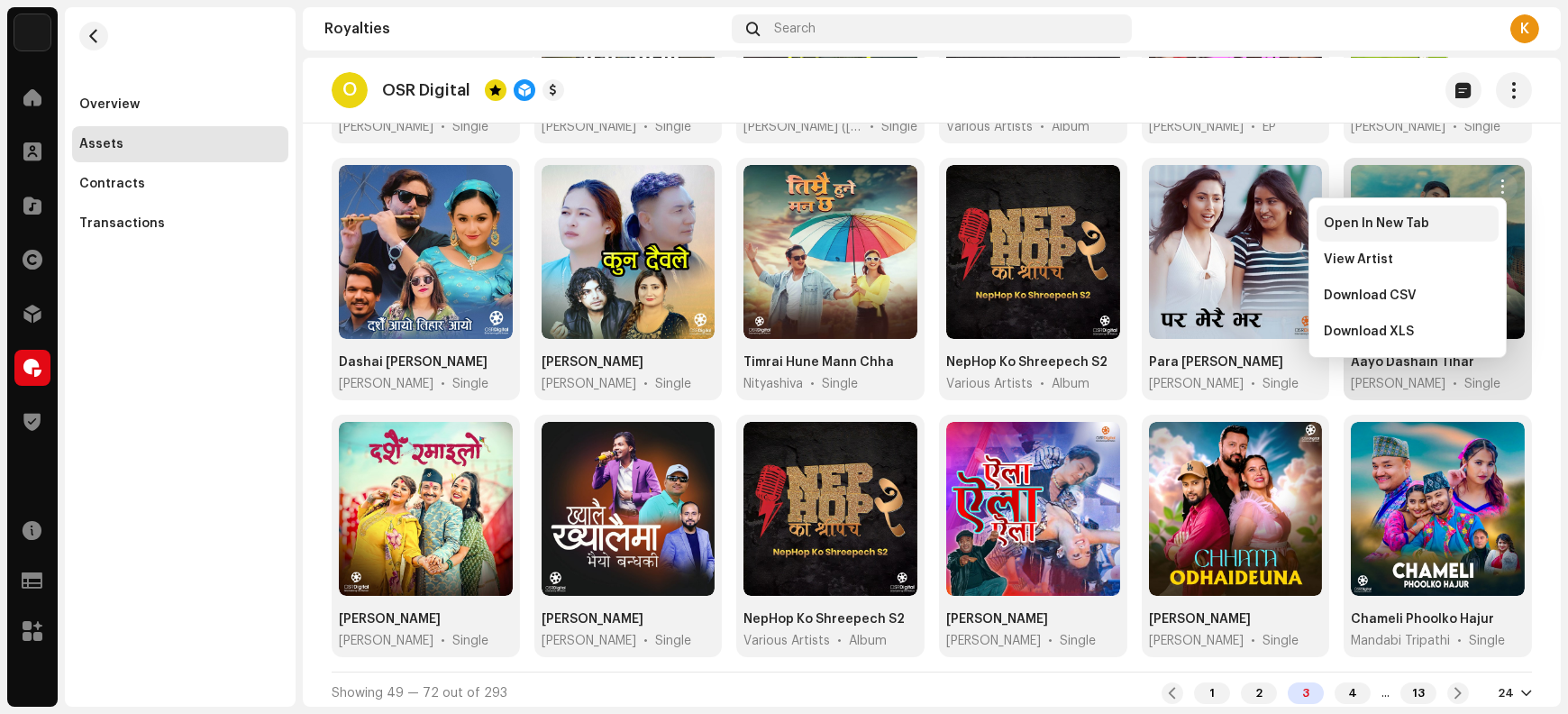
click at [1379, 227] on span "Open In New Tab" at bounding box center [1376, 223] width 106 height 15
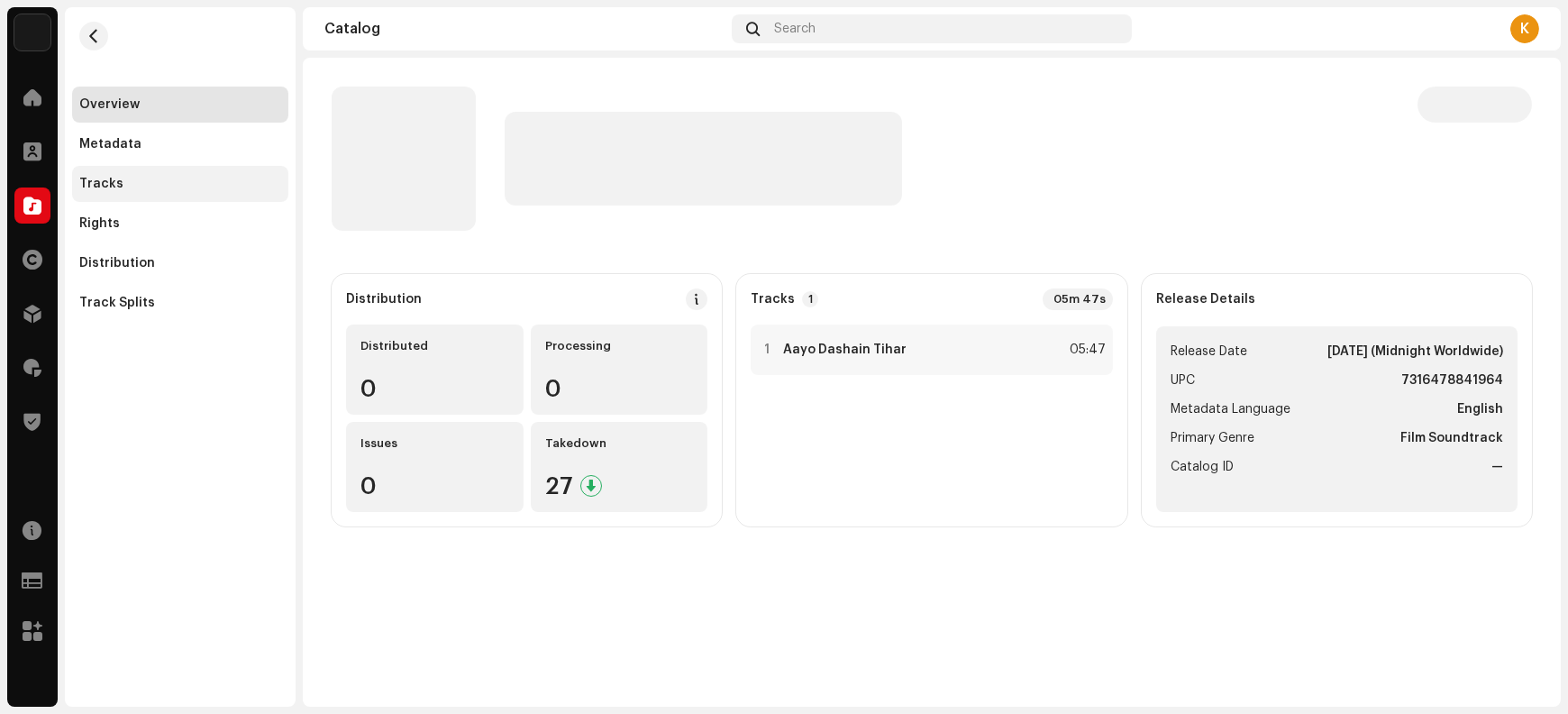
click at [140, 187] on div "Tracks" at bounding box center [180, 184] width 202 height 15
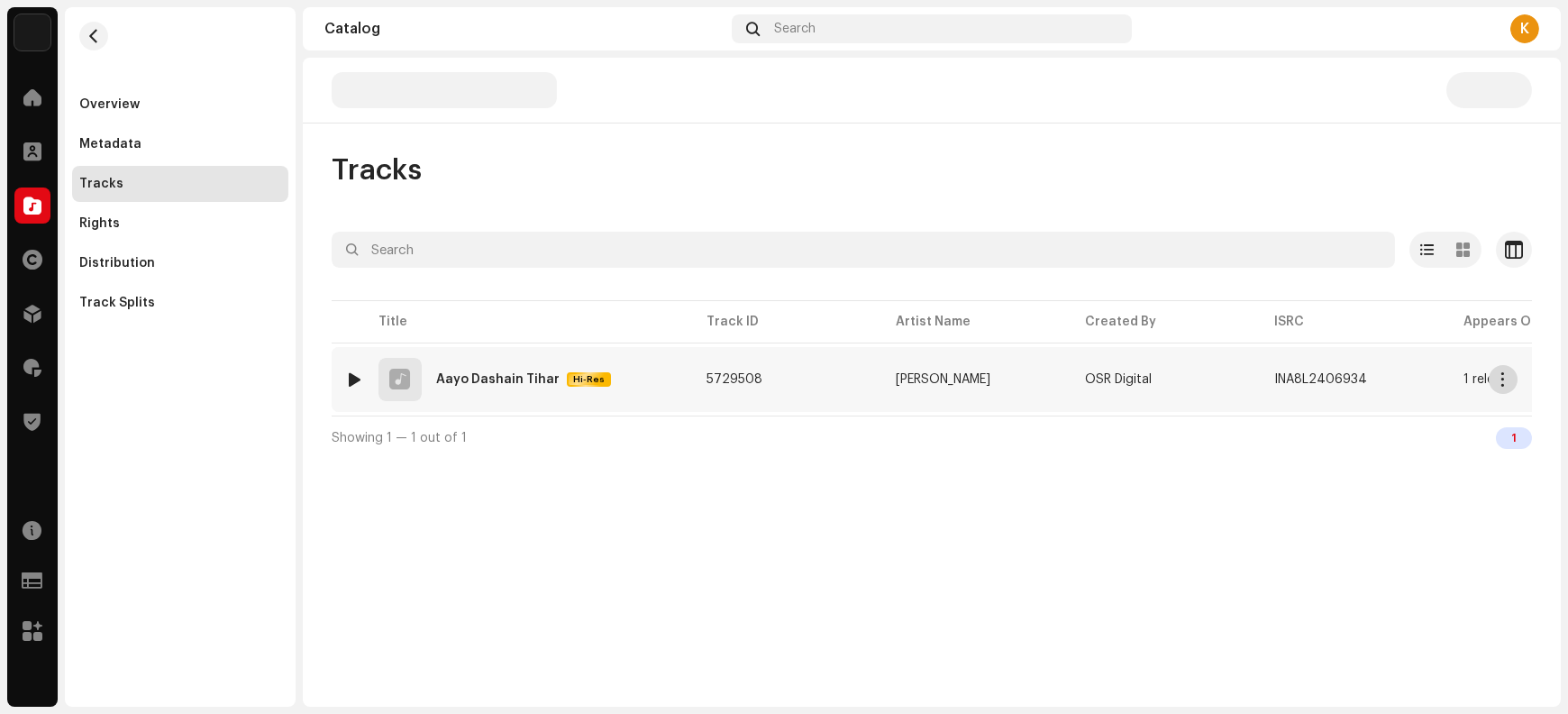
click at [1502, 378] on span "button" at bounding box center [1503, 379] width 14 height 15
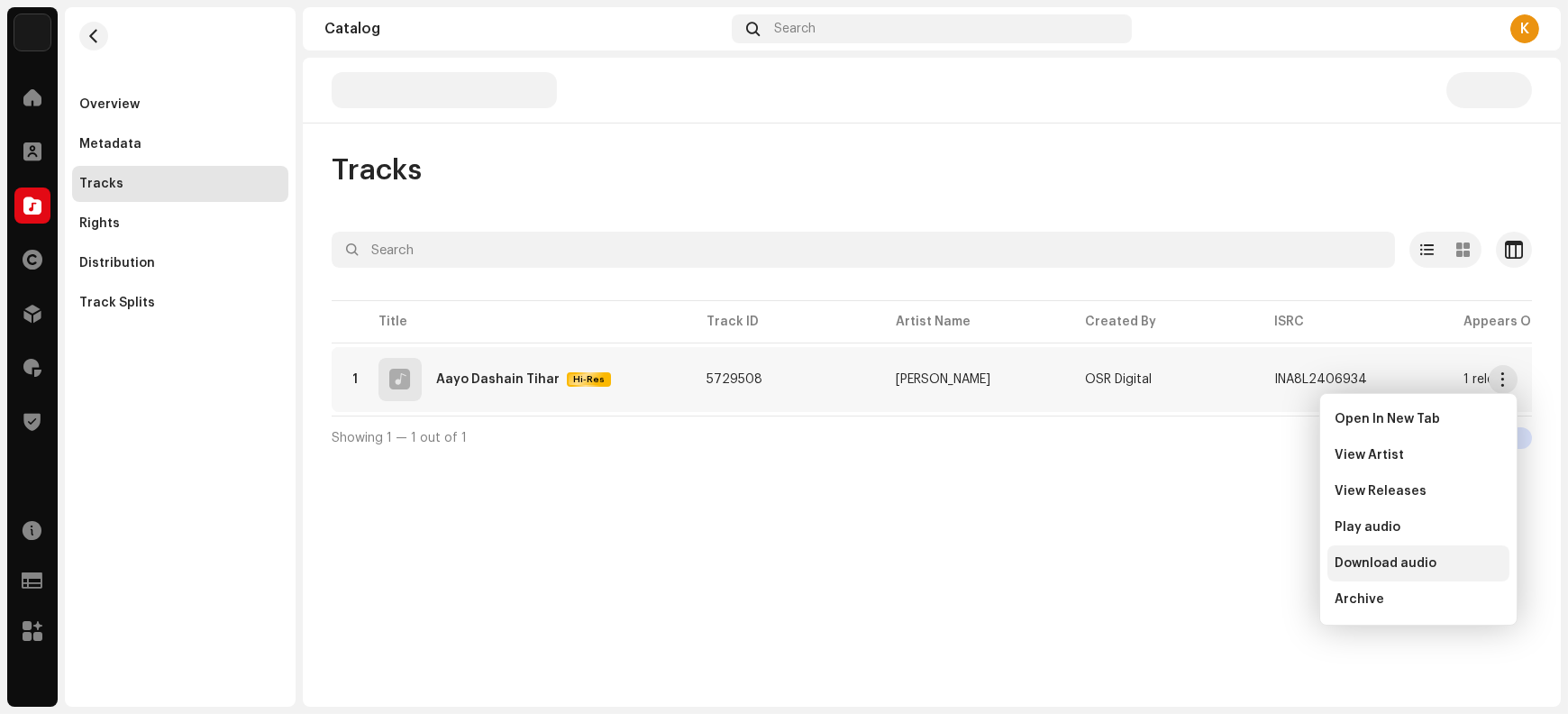
click at [1397, 563] on span "Download audio" at bounding box center [1386, 564] width 102 height 15
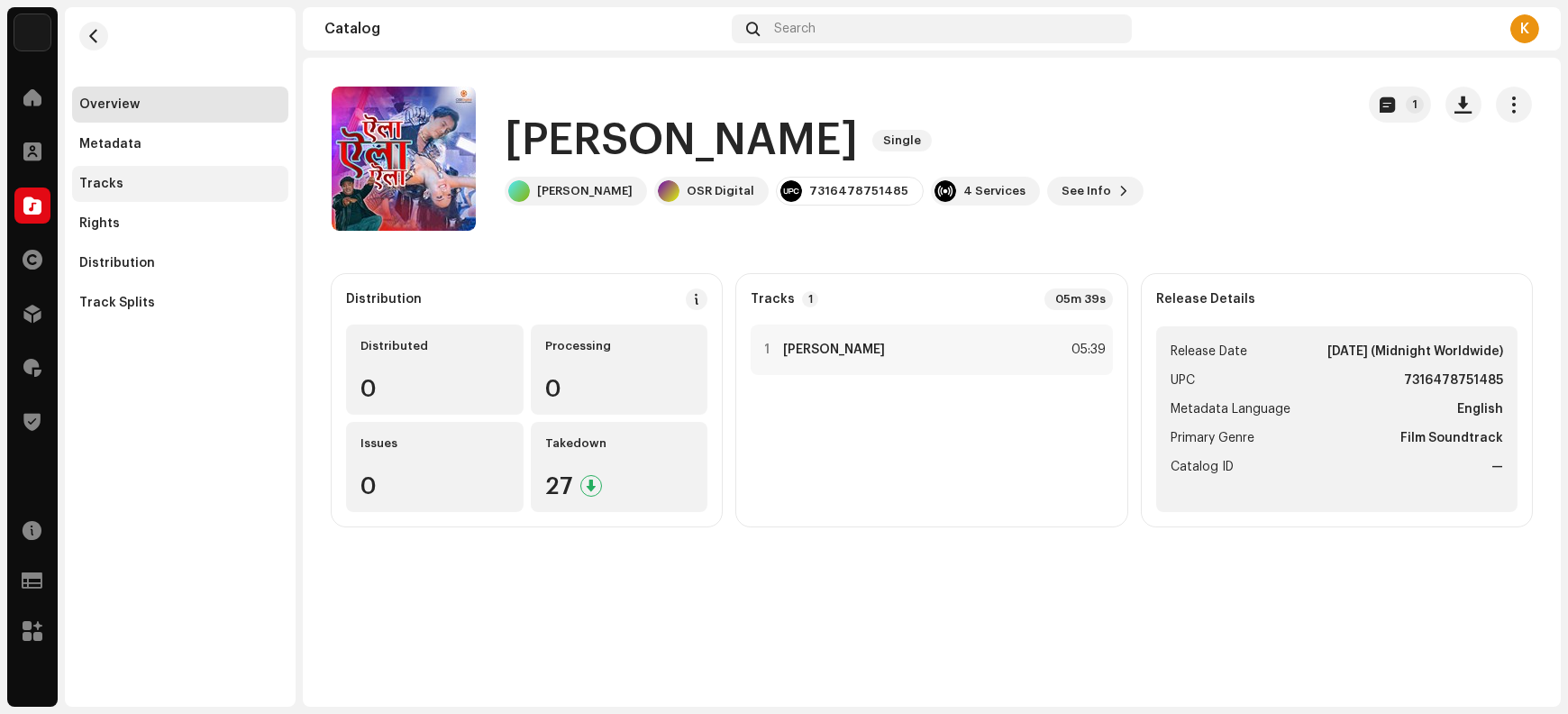
click at [134, 189] on div "Tracks" at bounding box center [180, 184] width 202 height 15
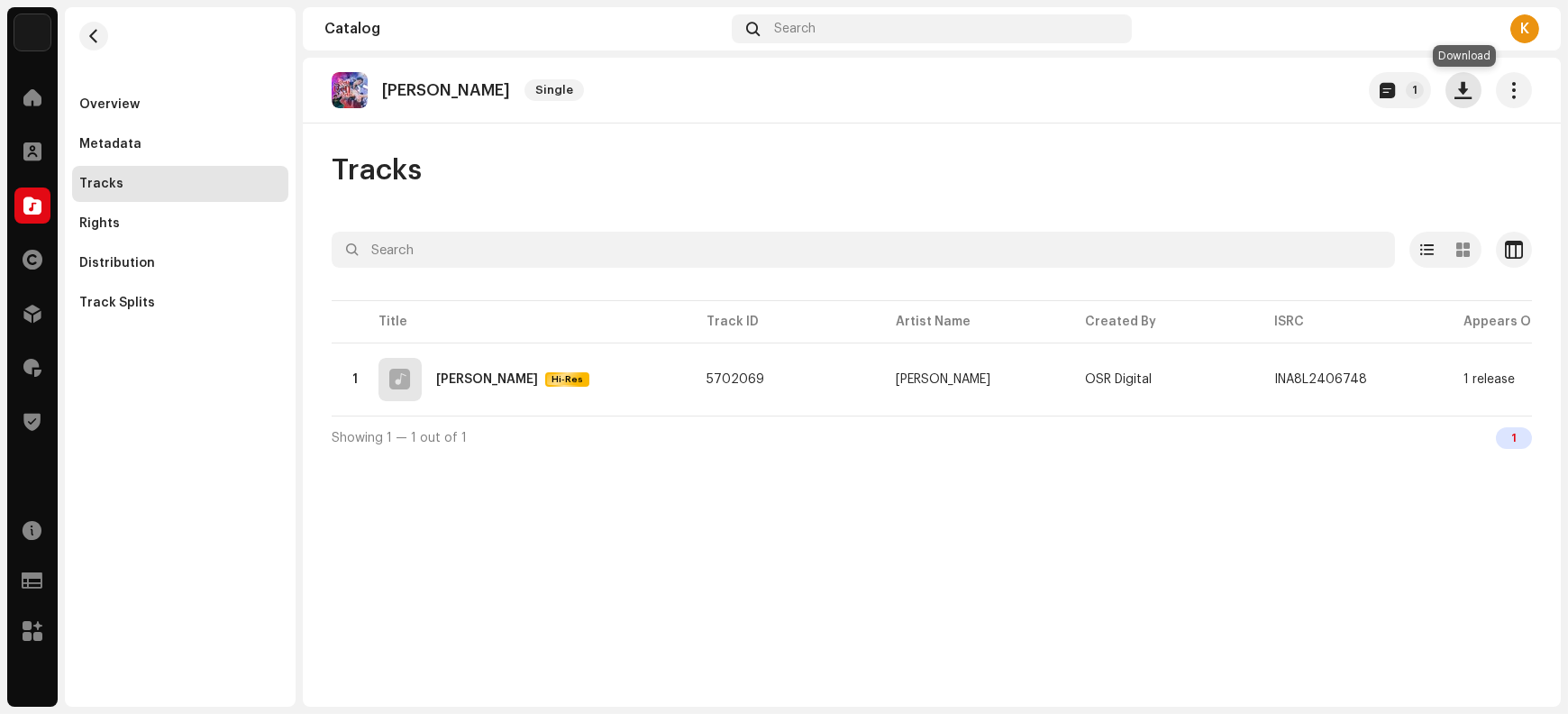
click at [1455, 97] on button "button" at bounding box center [1464, 90] width 36 height 36
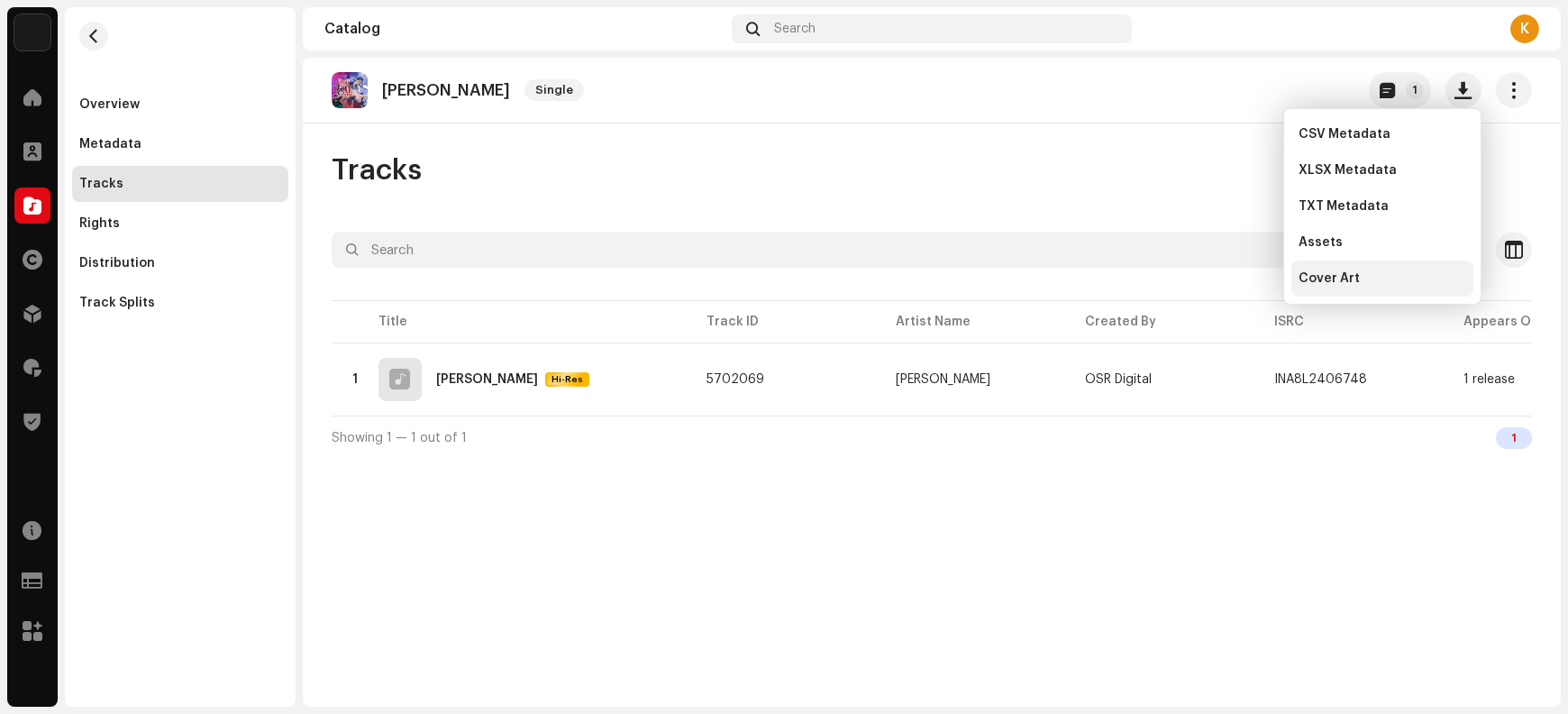
click at [1347, 280] on span "Cover Art" at bounding box center [1329, 278] width 61 height 15
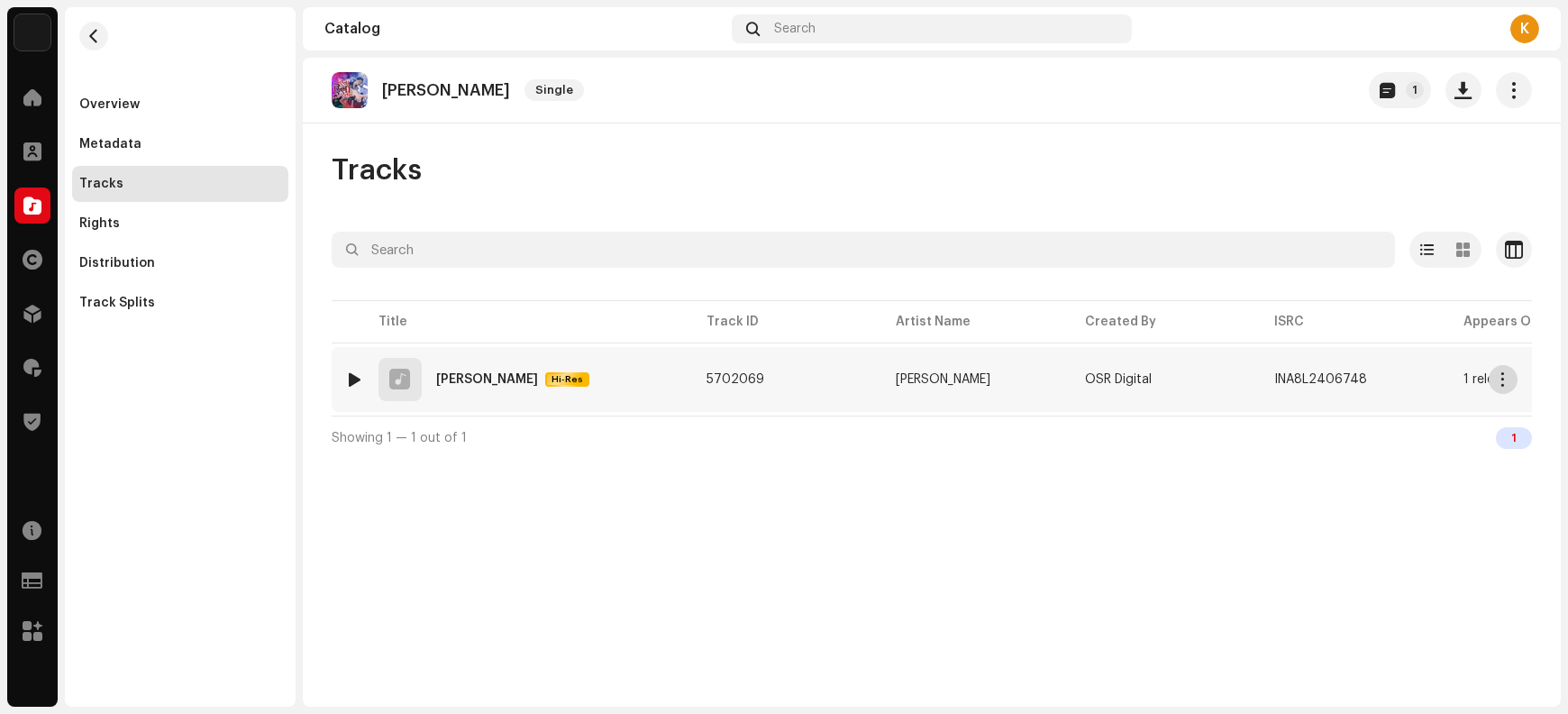
click at [1501, 381] on span "button" at bounding box center [1503, 379] width 14 height 15
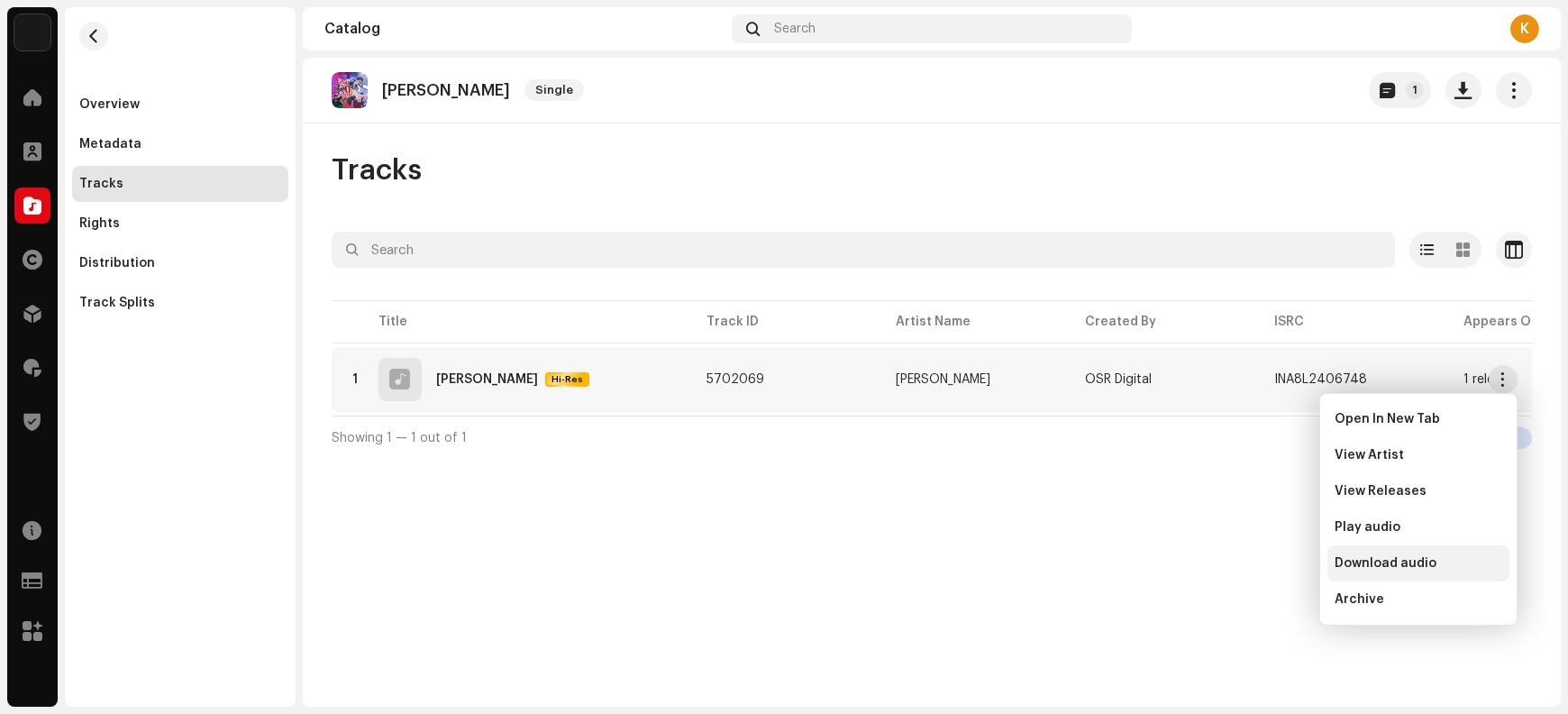
click at [1403, 564] on span "Download audio" at bounding box center [1386, 564] width 102 height 15
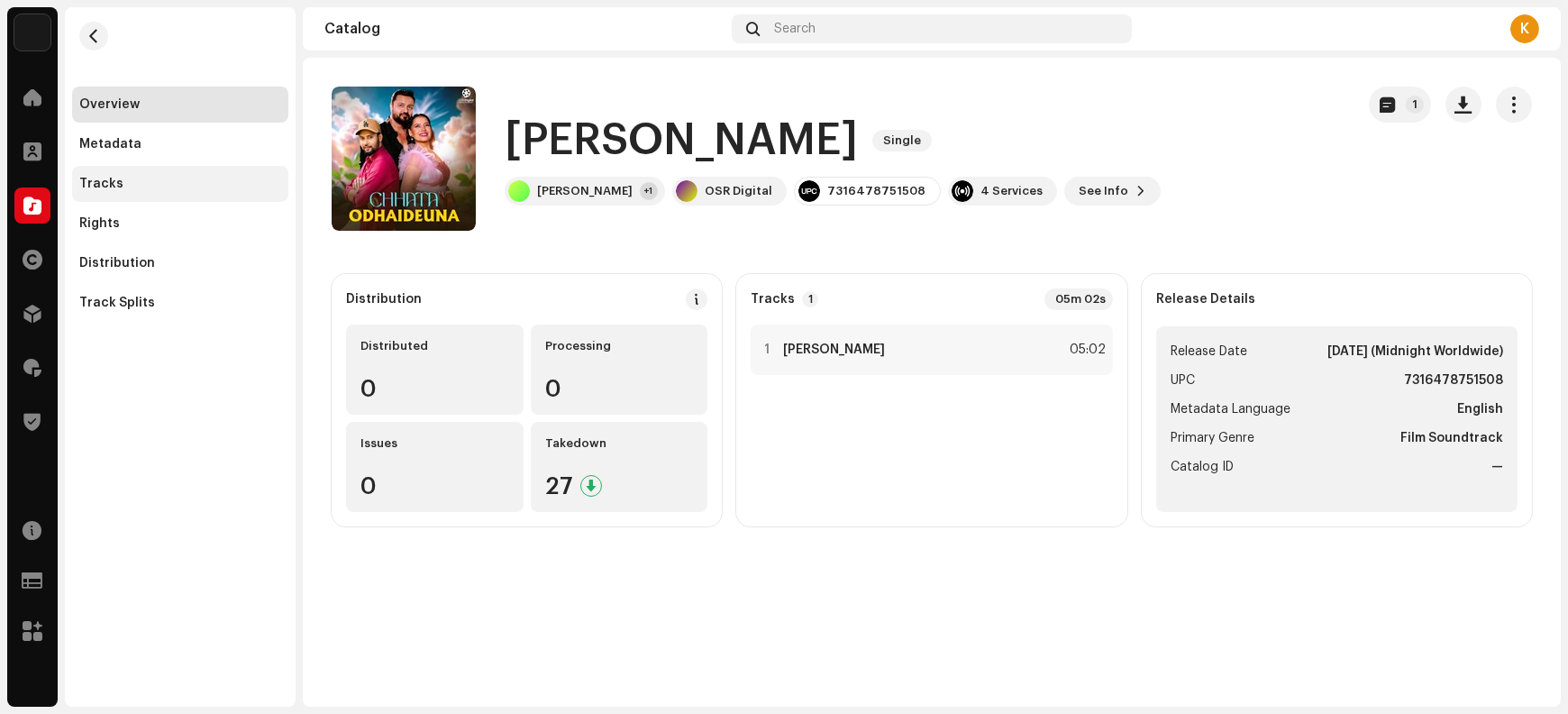
click at [144, 182] on div "Tracks" at bounding box center [180, 184] width 202 height 15
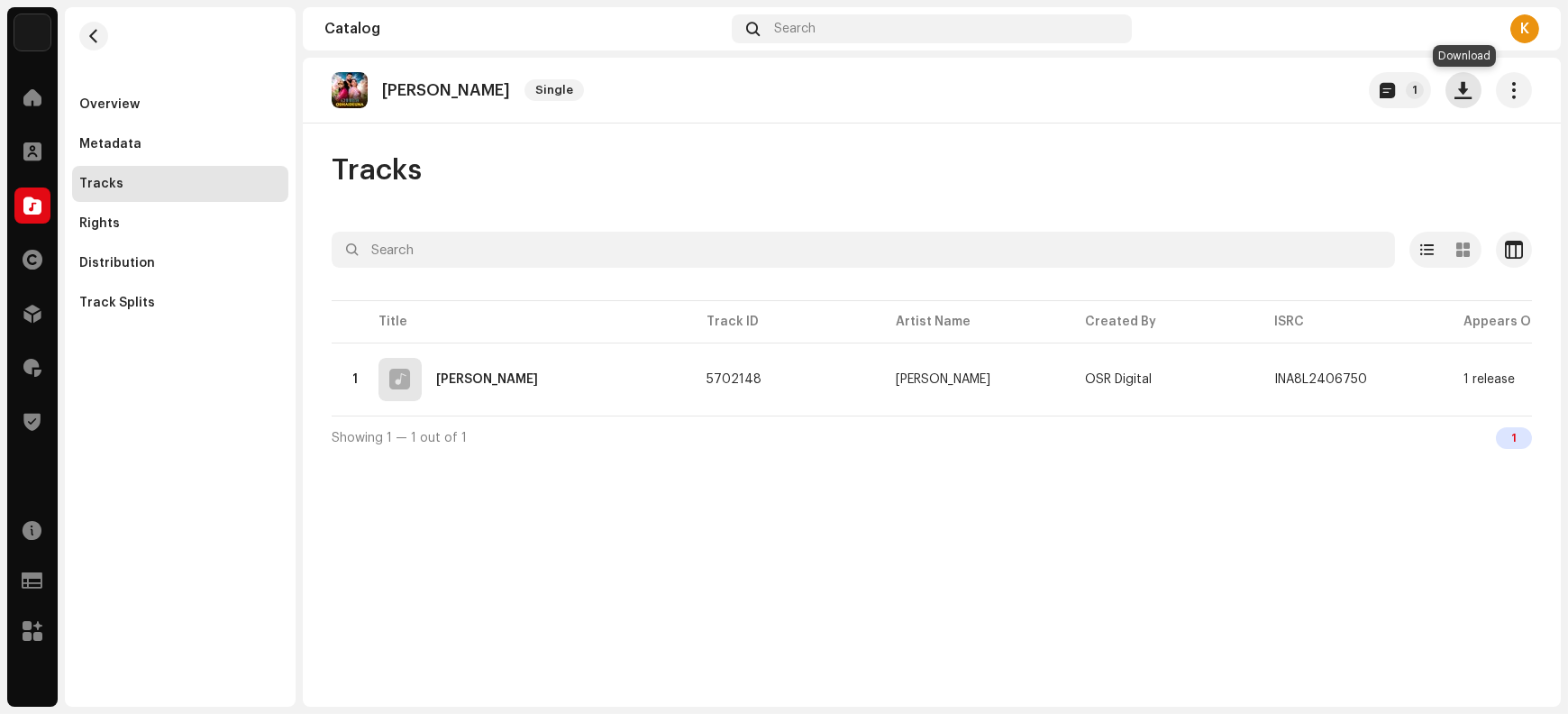
click at [1464, 95] on span "button" at bounding box center [1464, 90] width 17 height 15
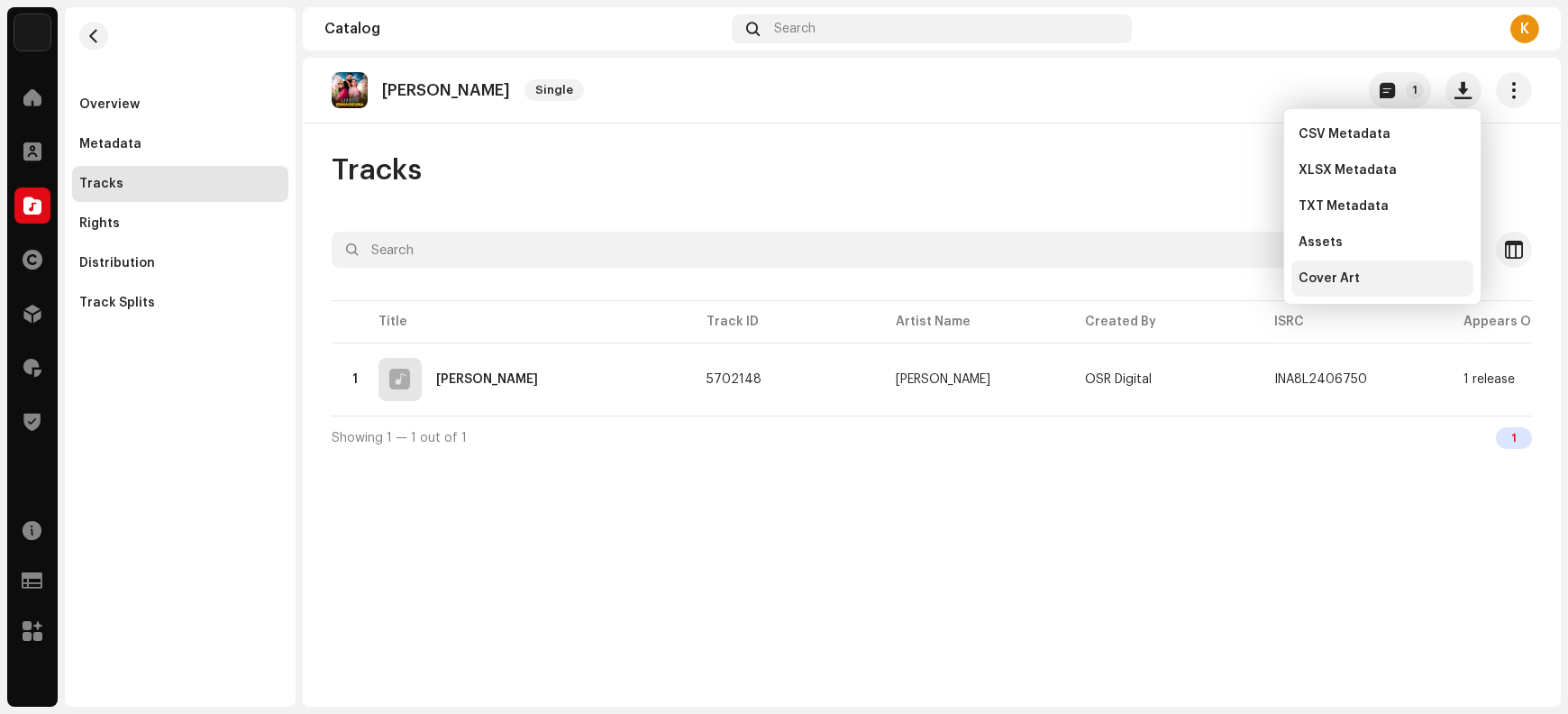
click at [1376, 276] on div "Cover Art" at bounding box center [1383, 278] width 168 height 15
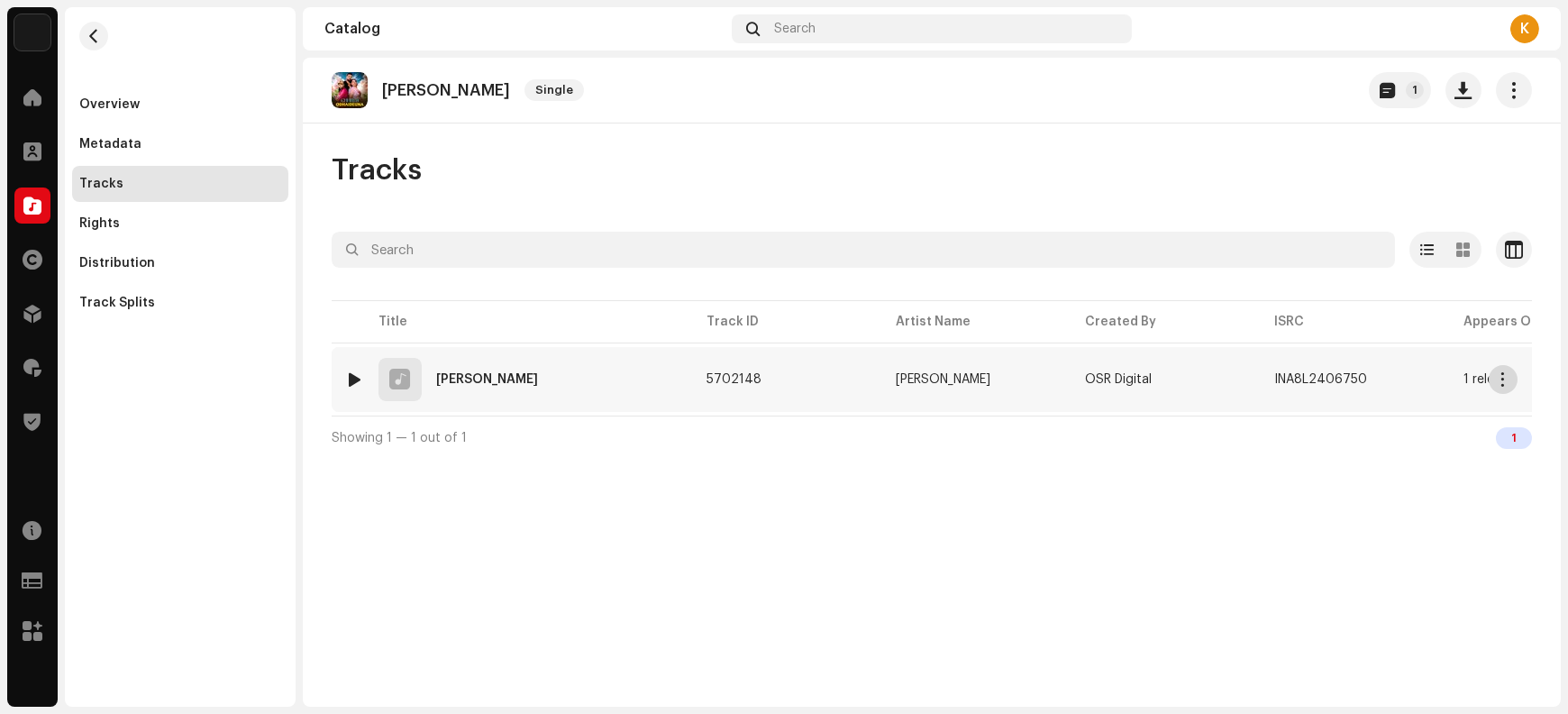
click at [1502, 376] on span "button" at bounding box center [1503, 379] width 14 height 15
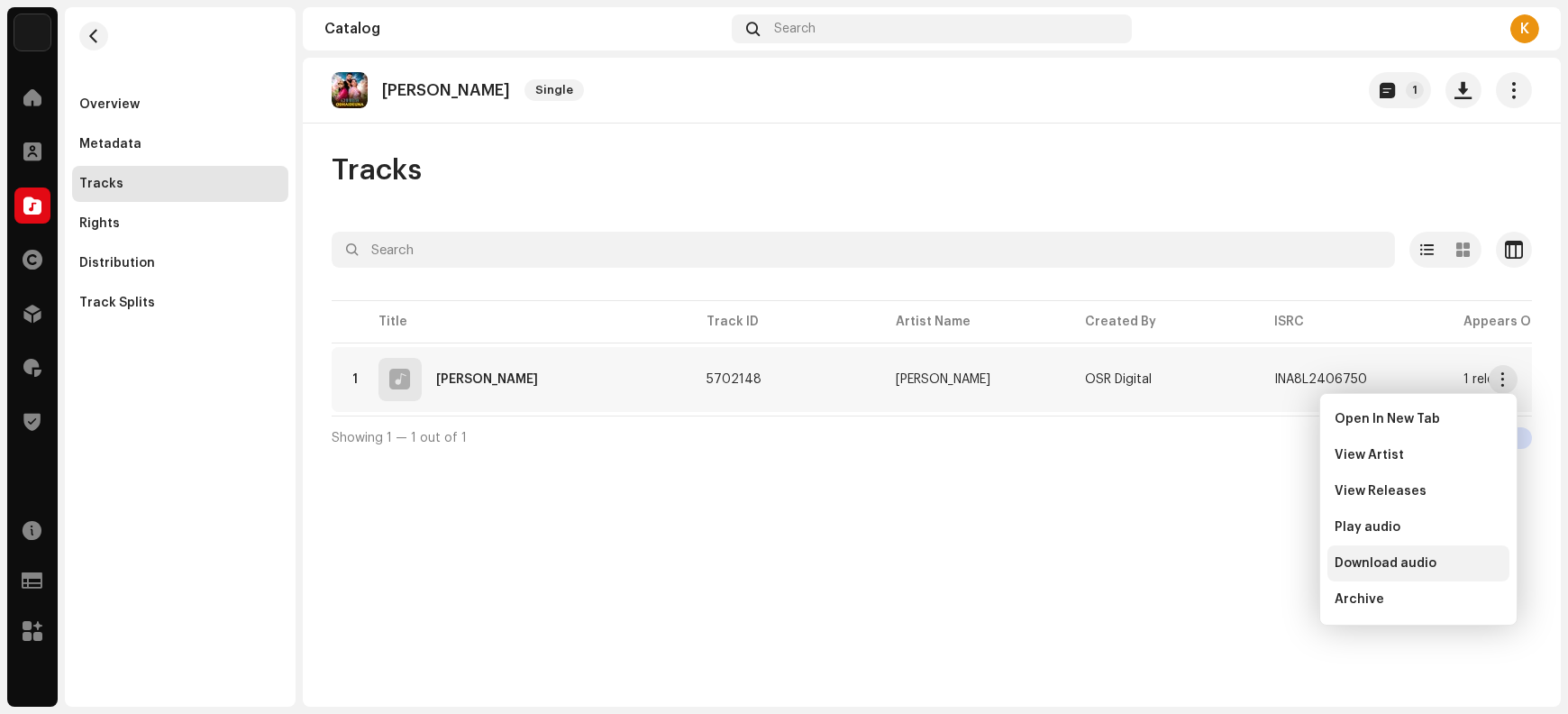
click at [1419, 563] on span "Download audio" at bounding box center [1386, 564] width 102 height 15
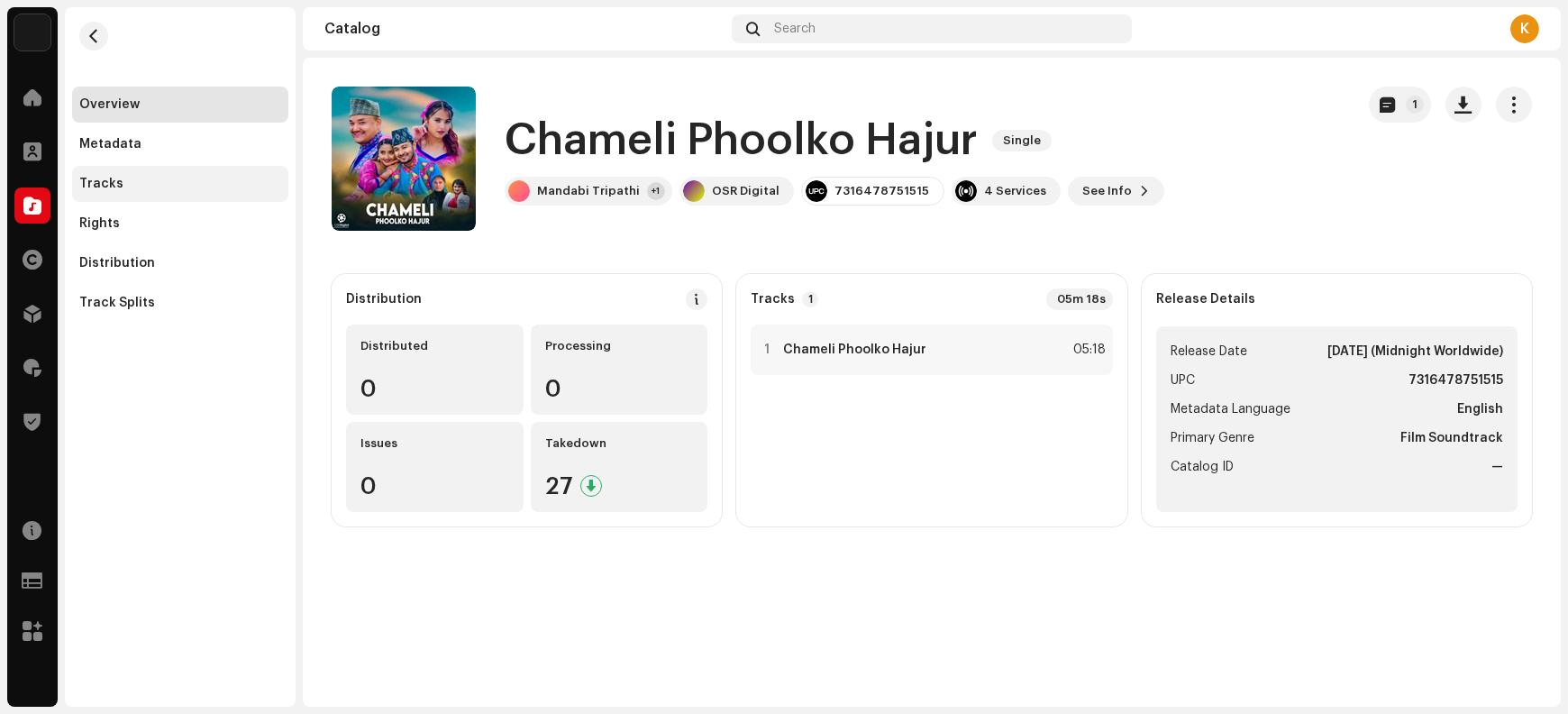
click at [144, 187] on div "Tracks" at bounding box center [180, 184] width 202 height 15
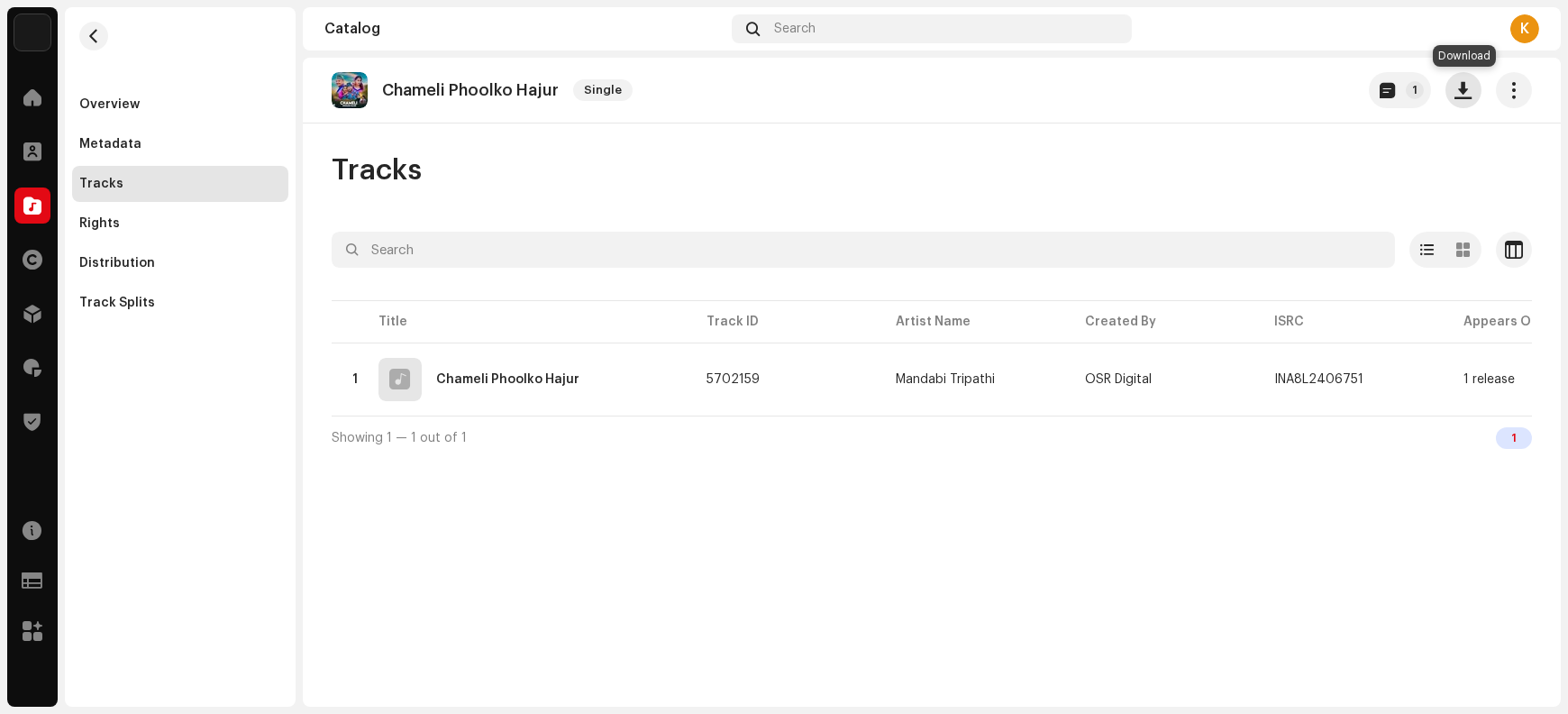
click at [1457, 95] on span "button" at bounding box center [1464, 90] width 17 height 15
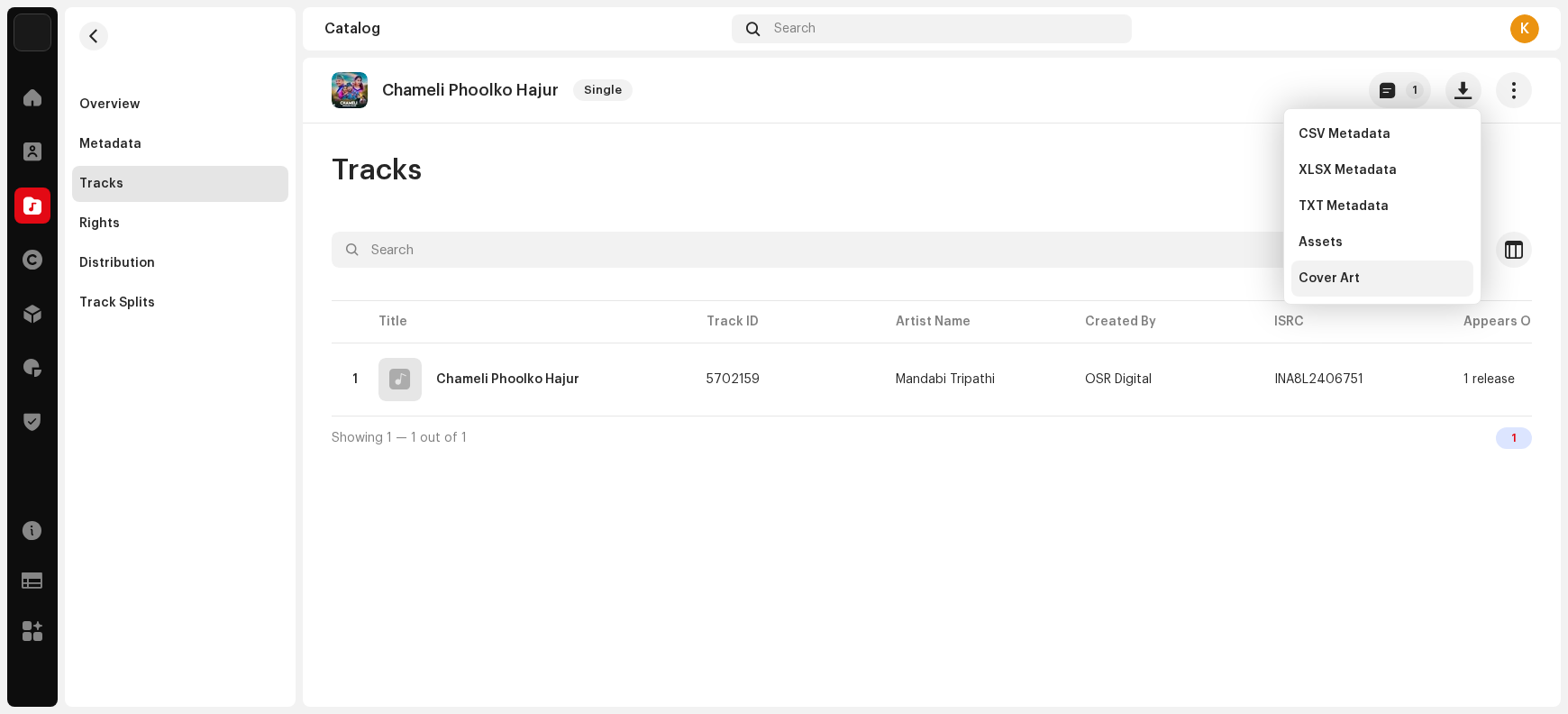
click at [1381, 273] on div "Cover Art" at bounding box center [1383, 278] width 168 height 15
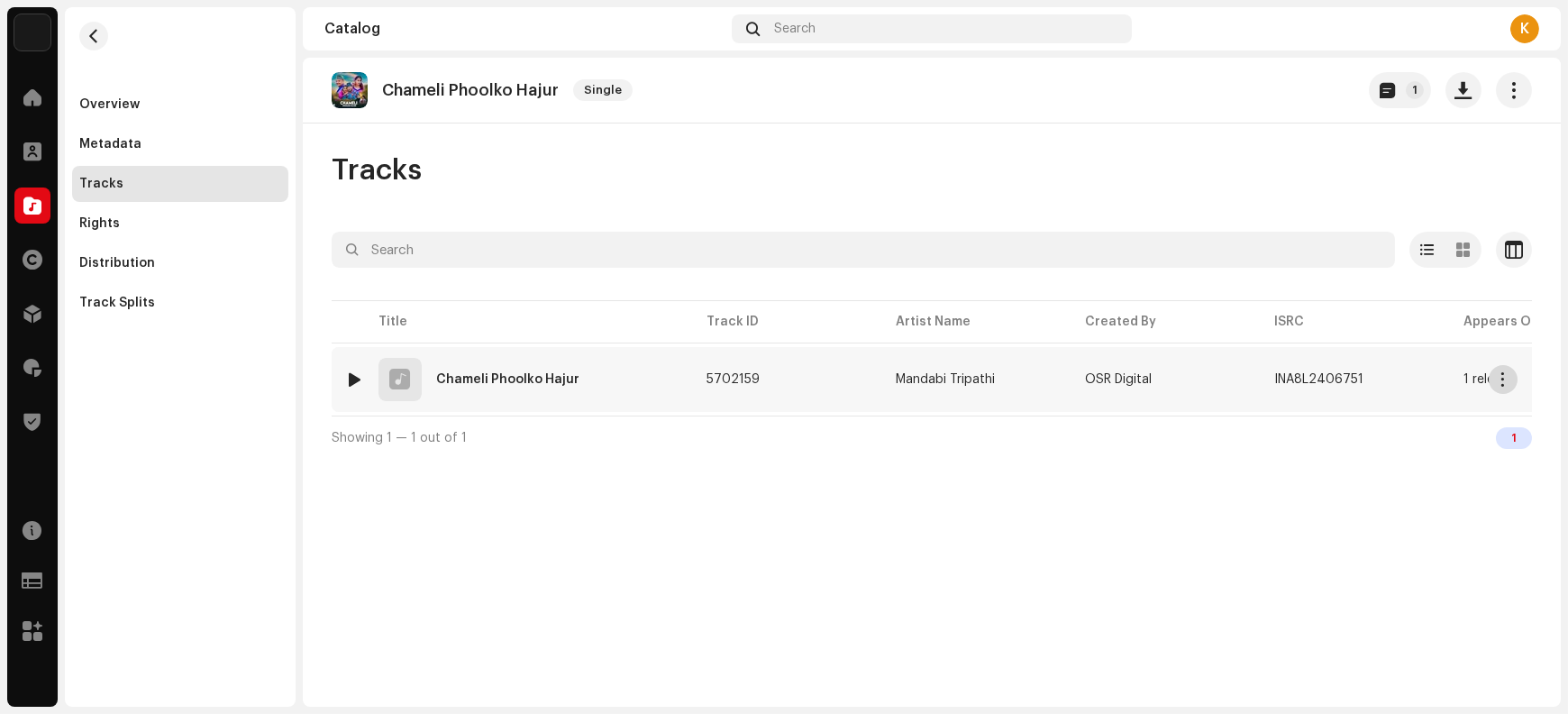
click at [1510, 381] on span "button" at bounding box center [1503, 379] width 14 height 15
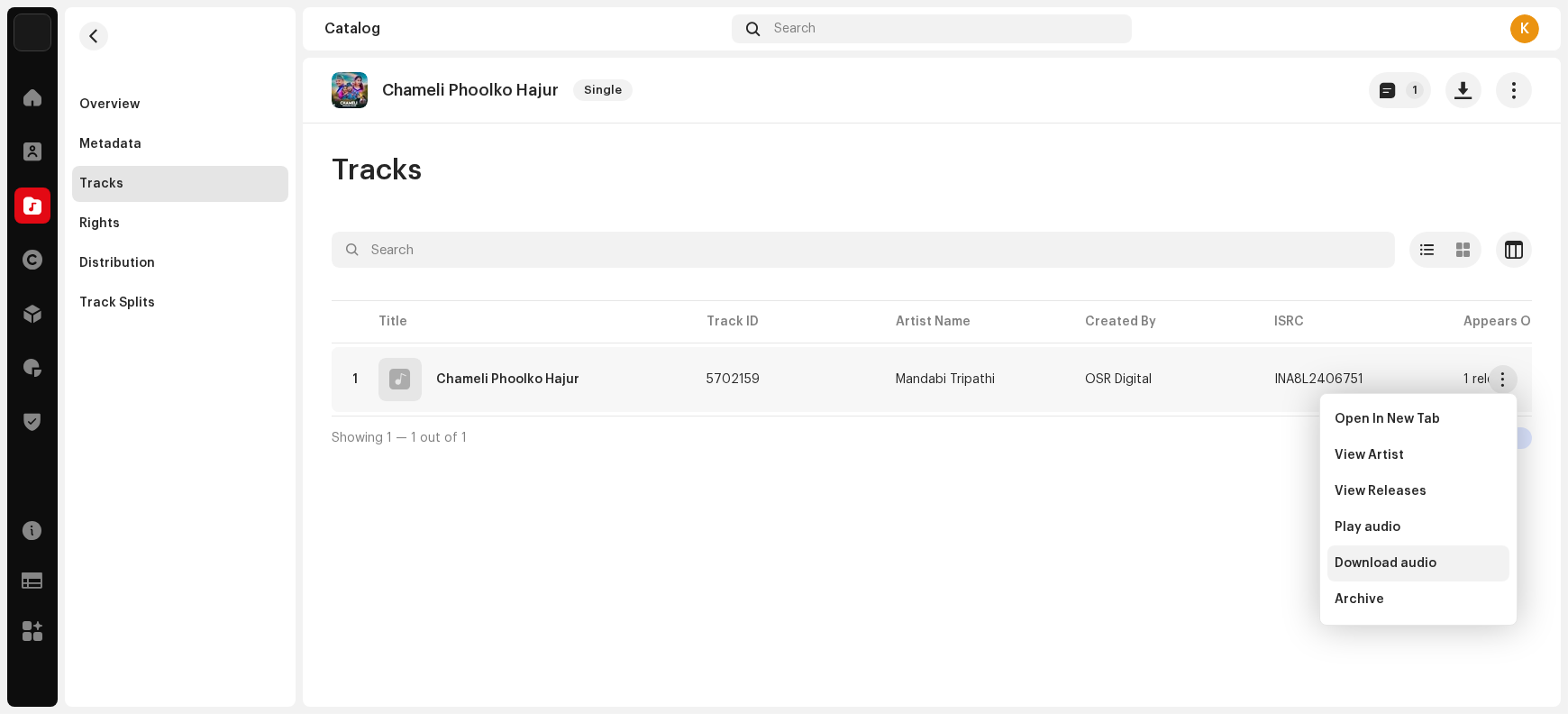
click at [1417, 564] on span "Download audio" at bounding box center [1386, 564] width 102 height 15
